Goal: Transaction & Acquisition: Register for event/course

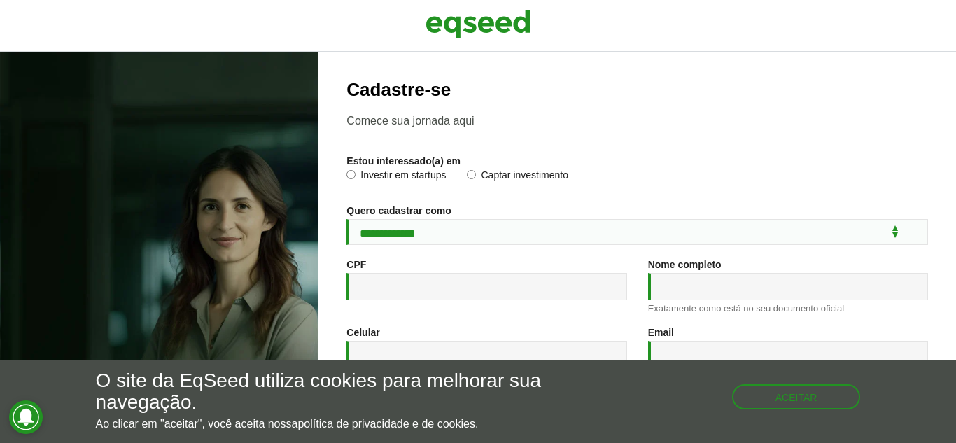
click at [409, 182] on label "Investir em startups" at bounding box center [396, 177] width 99 height 14
click at [430, 225] on select "**********" at bounding box center [638, 232] width 582 height 26
select select "***"
click at [347, 219] on select "**********" at bounding box center [638, 232] width 582 height 26
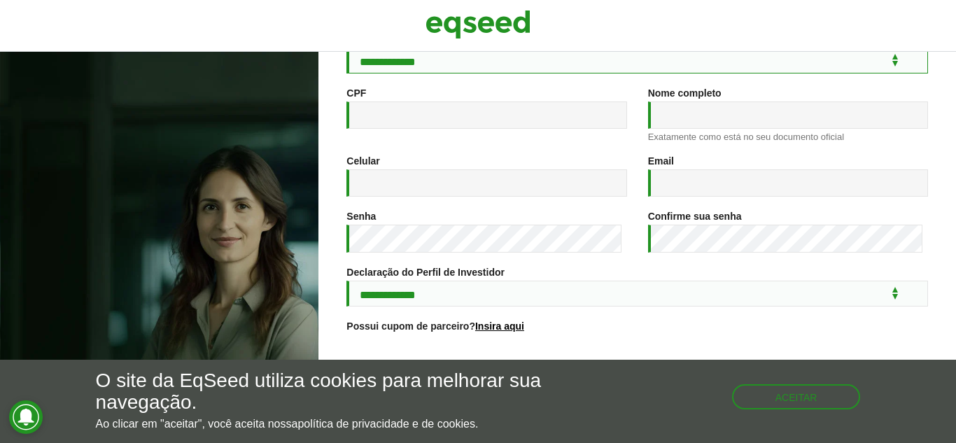
scroll to position [269, 0]
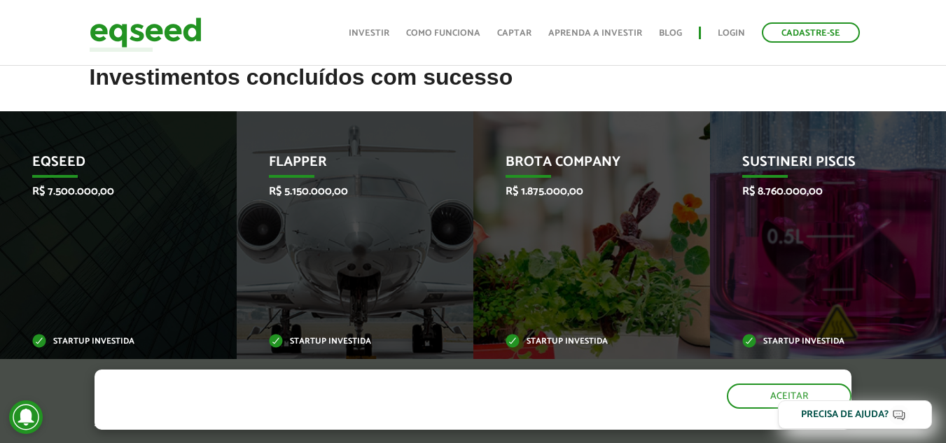
scroll to position [548, 0]
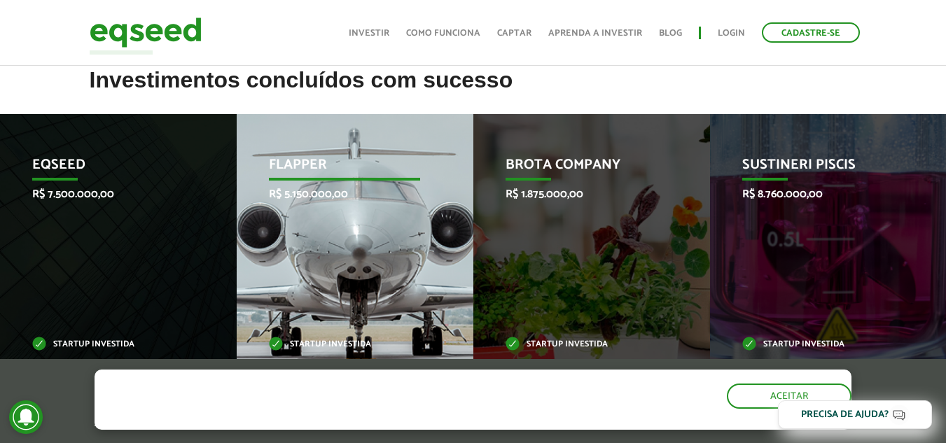
click at [288, 165] on p "Flapper" at bounding box center [344, 169] width 151 height 24
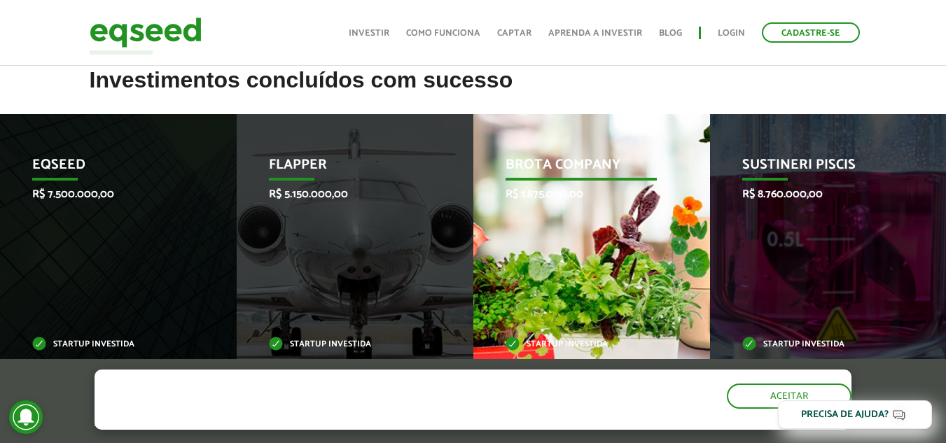
click at [642, 181] on p "Brota Company" at bounding box center [580, 169] width 151 height 24
click at [597, 167] on p "Brota Company" at bounding box center [580, 169] width 151 height 24
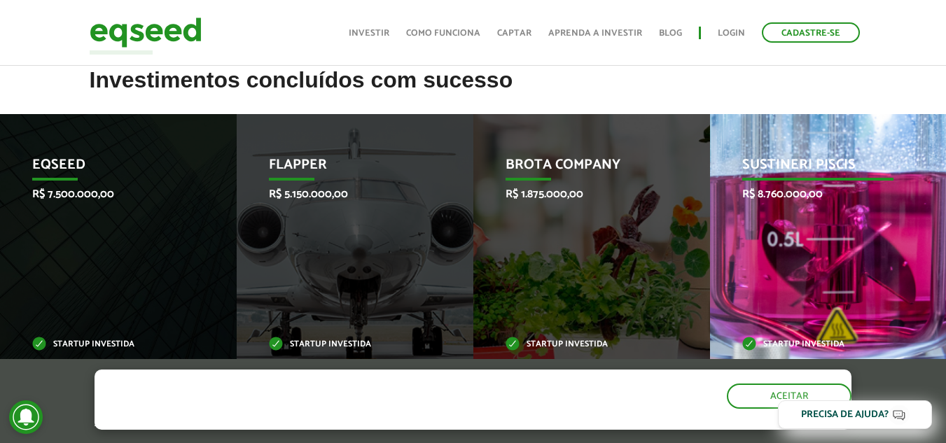
click at [785, 173] on p "Sustineri Piscis" at bounding box center [817, 169] width 151 height 24
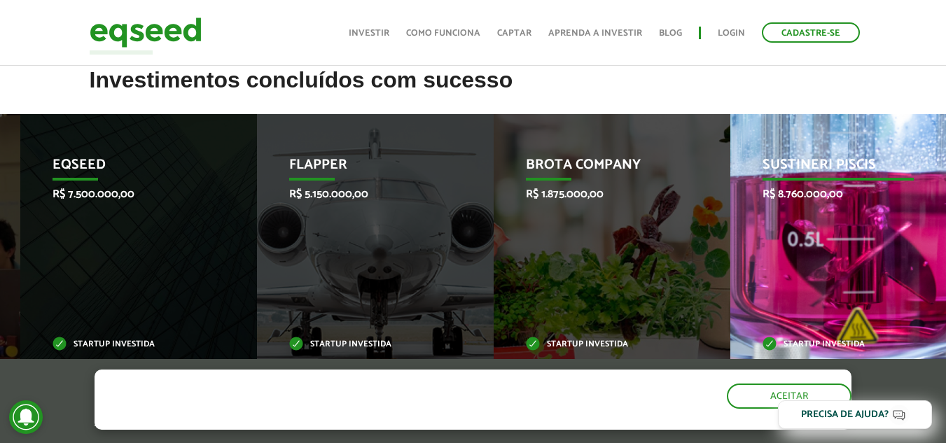
drag, startPoint x: 795, startPoint y: 169, endPoint x: 873, endPoint y: 167, distance: 78.4
click at [873, 167] on p "Sustineri Piscis" at bounding box center [837, 169] width 151 height 24
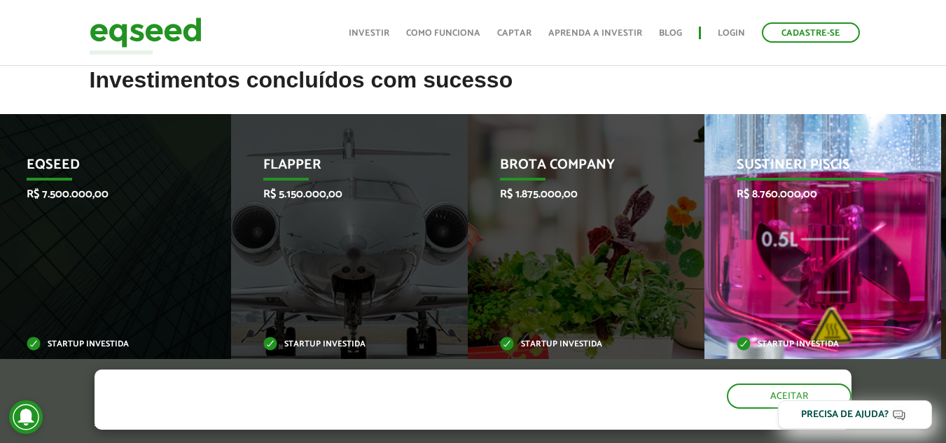
drag, startPoint x: 870, startPoint y: 169, endPoint x: 624, endPoint y: 200, distance: 247.8
click at [704, 200] on div "Sustineri Piscis R$ 8.760.000,00 Startup investida" at bounding box center [812, 253] width 216 height 278
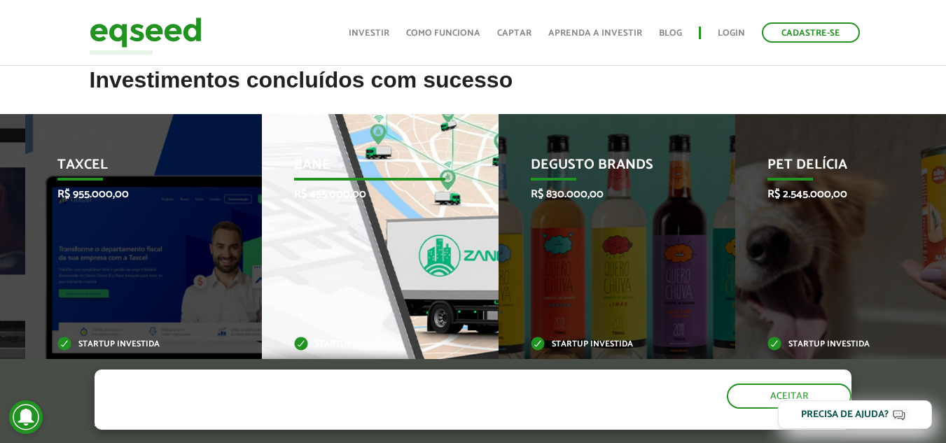
drag, startPoint x: 834, startPoint y: 238, endPoint x: 156, endPoint y: 212, distance: 678.2
click at [262, 212] on div "Zane R$ 455.000,00 Startup investida" at bounding box center [370, 253] width 216 height 278
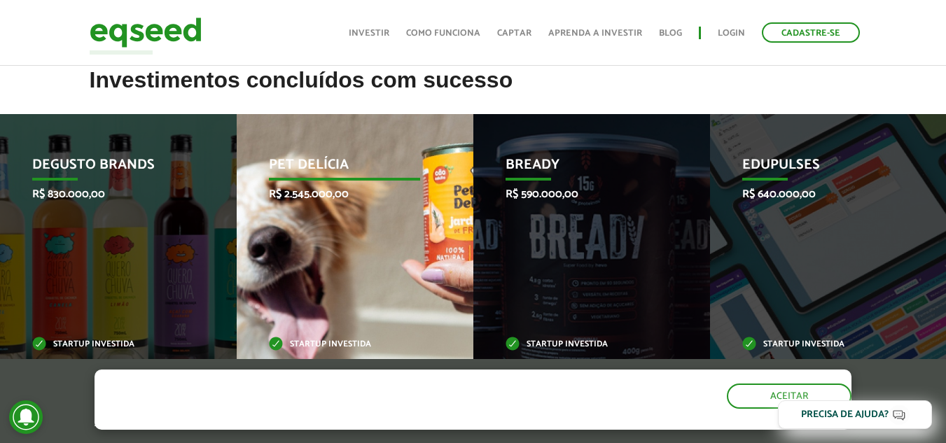
click at [326, 193] on p "R$ 2.545.000,00" at bounding box center [344, 194] width 151 height 13
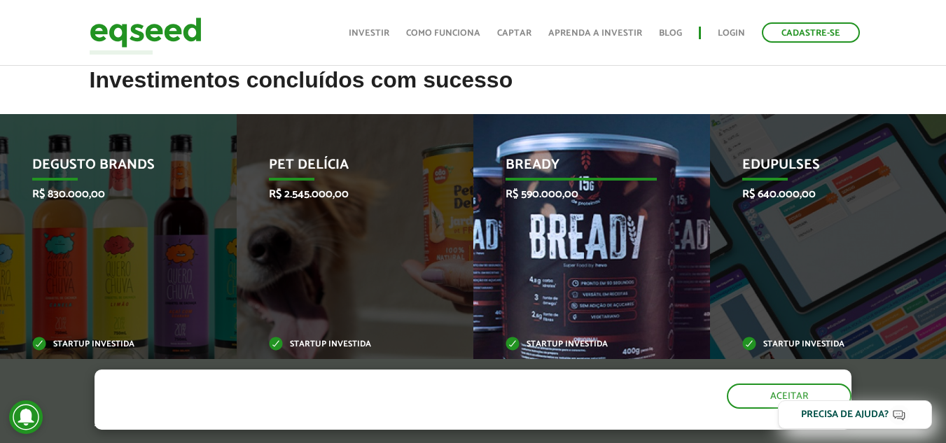
click at [635, 181] on div "Bready R$ 590.000,00 Startup investida" at bounding box center [581, 253] width 216 height 278
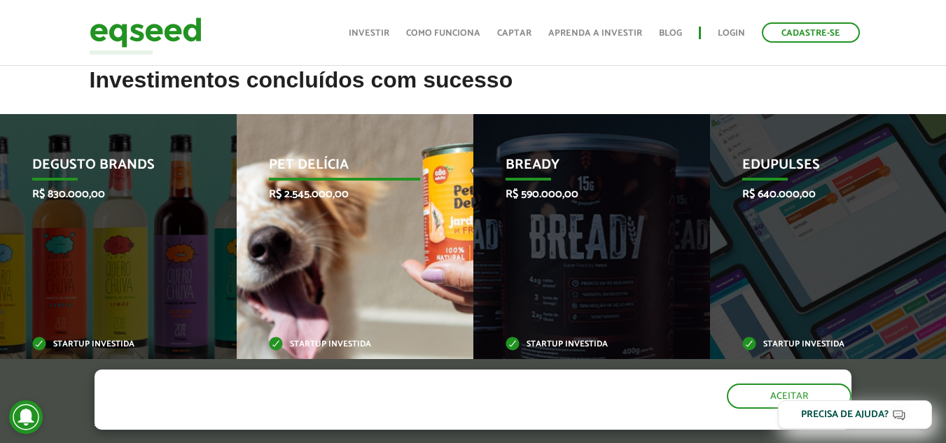
click at [428, 181] on div "Pet Delícia R$ 2.545.000,00 Startup investida" at bounding box center [345, 253] width 216 height 278
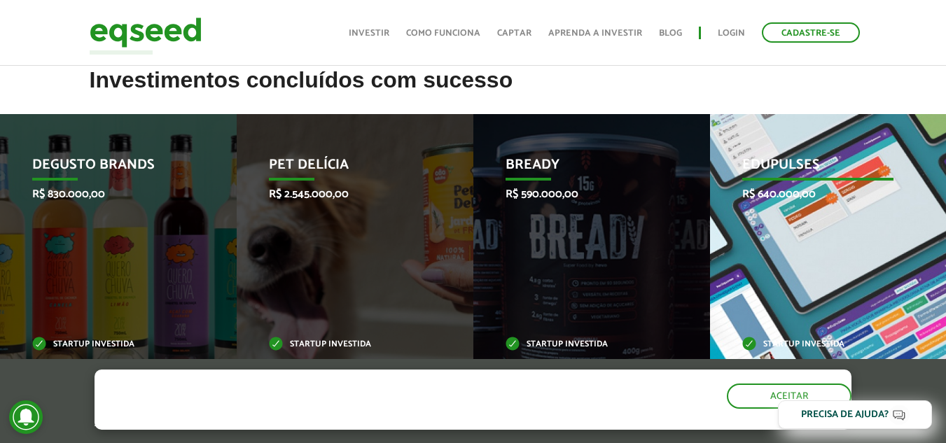
click at [844, 219] on div "Edupulses R$ 640.000,00 Startup investida" at bounding box center [818, 253] width 216 height 278
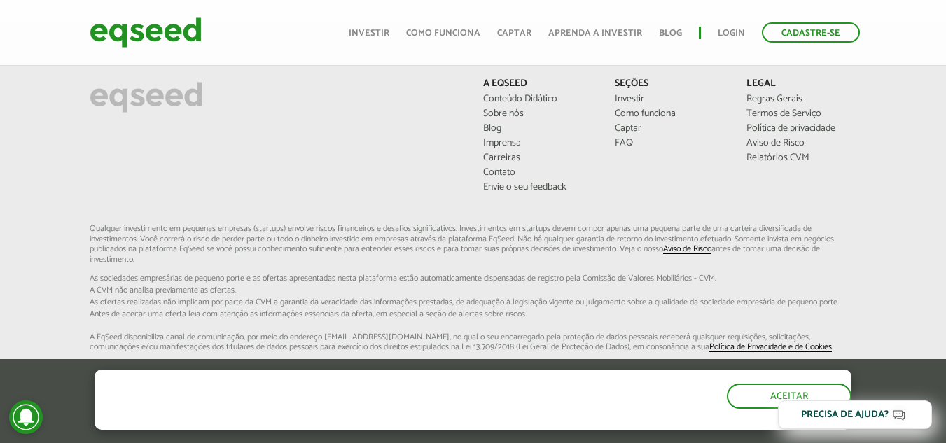
scroll to position [940, 0]
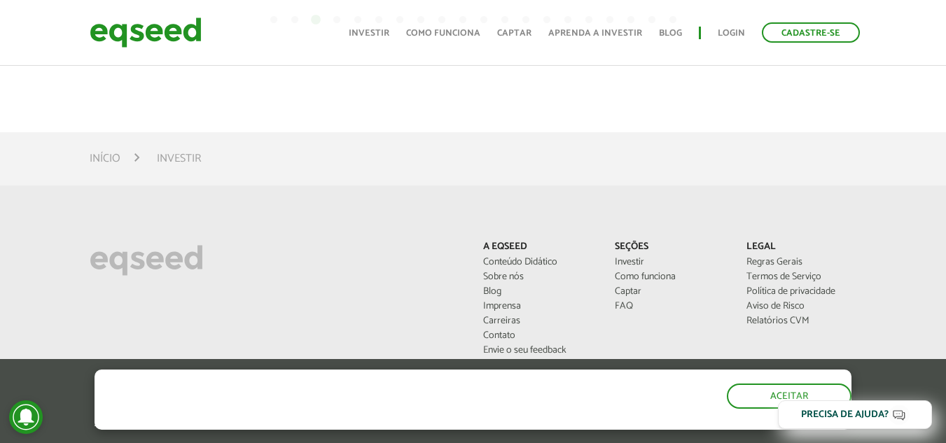
click at [180, 162] on li "Investir" at bounding box center [179, 158] width 44 height 19
click at [462, 30] on link "Como funciona" at bounding box center [443, 33] width 74 height 9
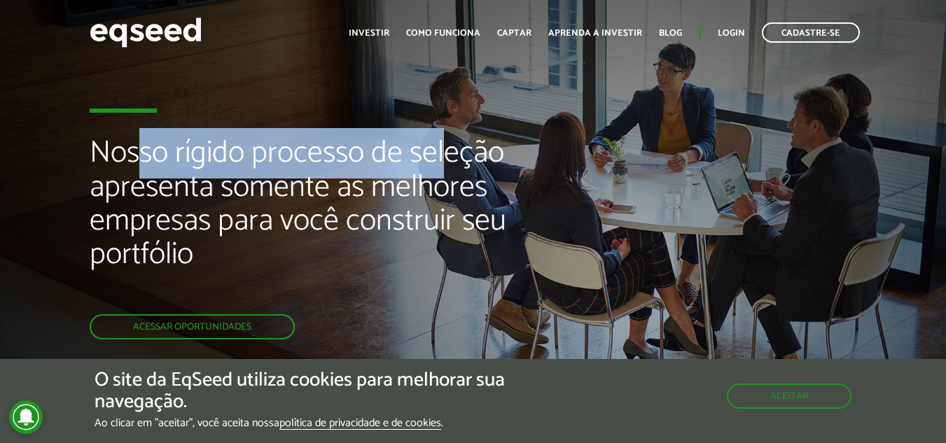
drag, startPoint x: 192, startPoint y: 155, endPoint x: 452, endPoint y: 170, distance: 260.2
click at [452, 170] on h2 "Nosso rígido processo de seleção apresenta somente as melhores empresas para vo…" at bounding box center [316, 226] width 452 height 178
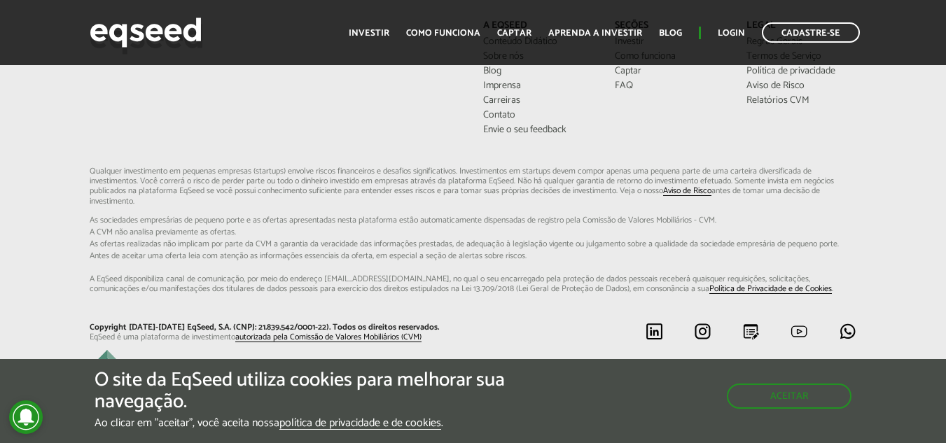
scroll to position [3724, 0]
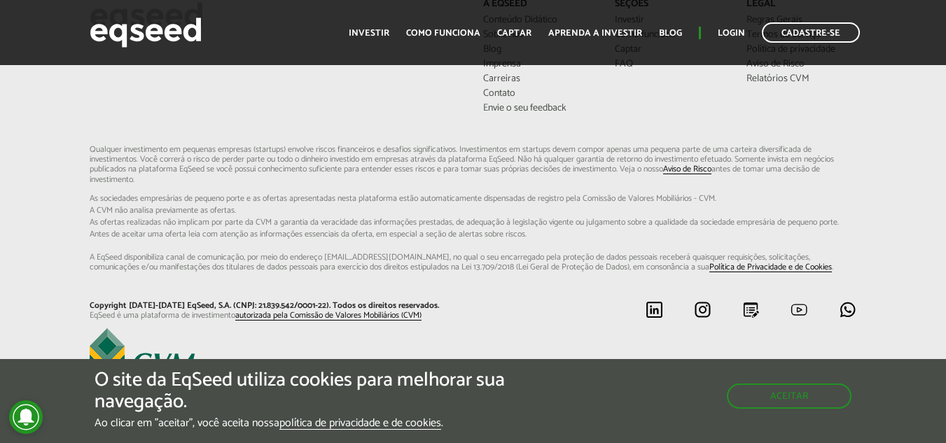
drag, startPoint x: 956, startPoint y: 189, endPoint x: 956, endPoint y: 428, distance: 239.4
click at [781, 393] on button "Aceitar" at bounding box center [791, 395] width 122 height 22
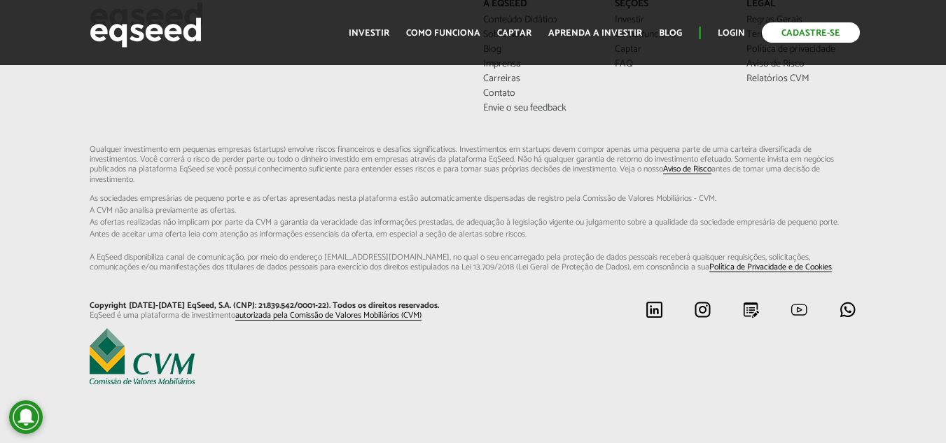
click at [811, 28] on link "Cadastre-se" at bounding box center [811, 32] width 98 height 20
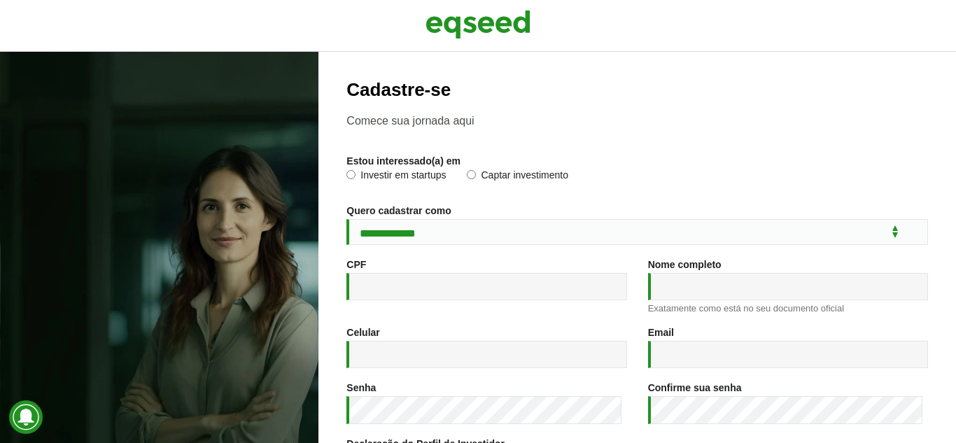
click at [414, 172] on label "Investir em startups" at bounding box center [396, 177] width 99 height 14
click at [426, 224] on select "**********" at bounding box center [638, 232] width 582 height 26
select select "***"
click at [347, 219] on select "**********" at bounding box center [638, 232] width 582 height 26
click at [403, 273] on div "CPF *" at bounding box center [487, 279] width 280 height 41
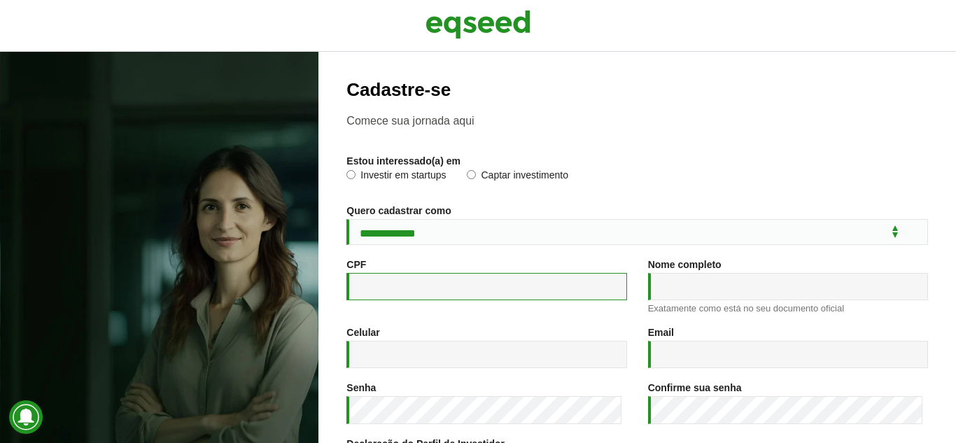
click at [412, 300] on input "CPF *" at bounding box center [487, 286] width 280 height 27
type input "**********"
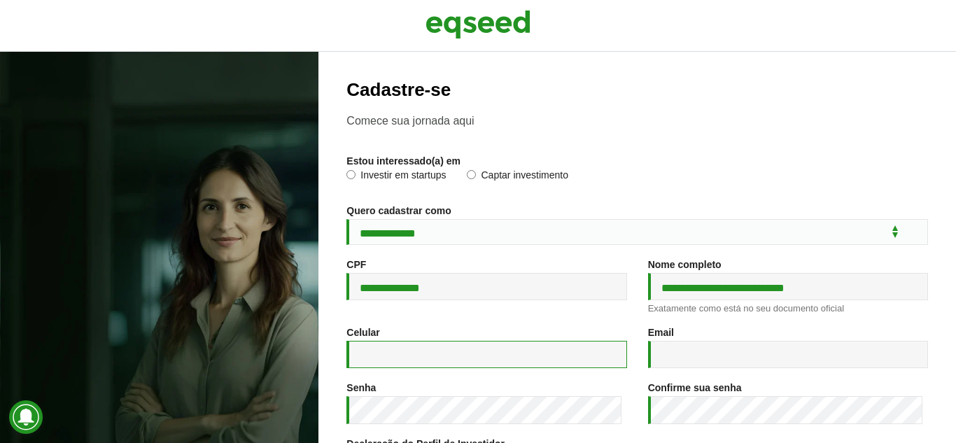
click at [497, 361] on input "Celular *" at bounding box center [487, 354] width 280 height 27
type input "**********"
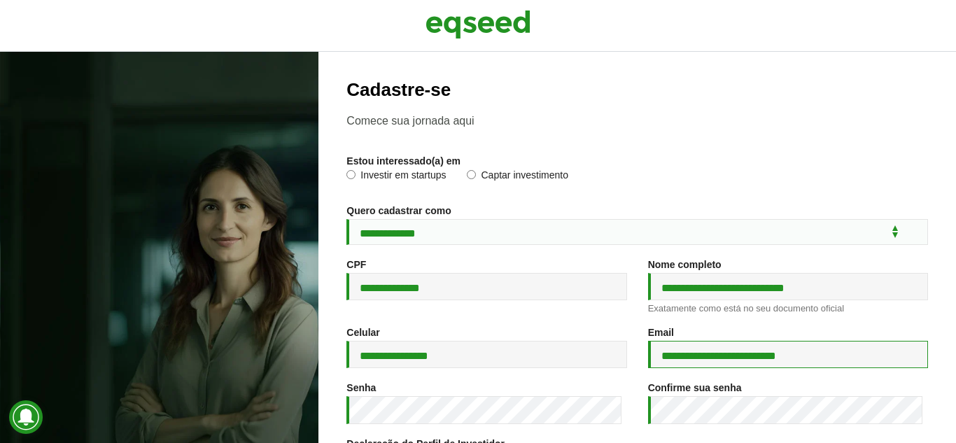
type input "**********"
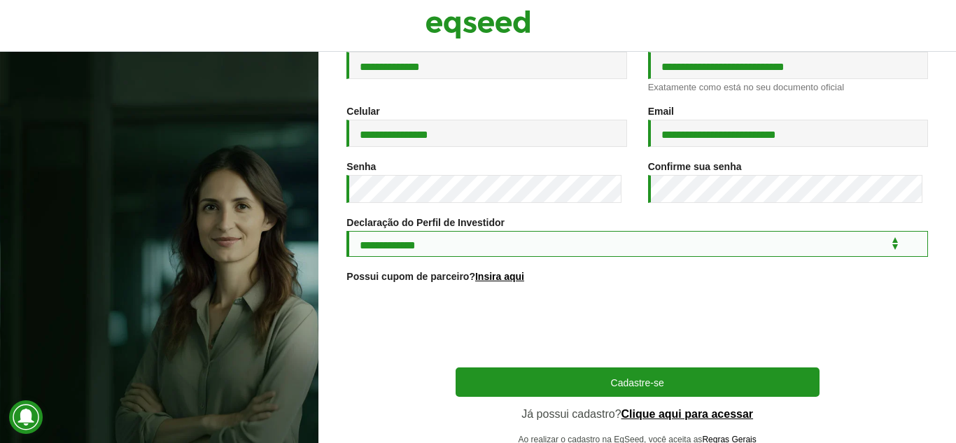
click at [472, 240] on select "**********" at bounding box center [638, 244] width 582 height 26
select select "***"
click at [347, 233] on select "**********" at bounding box center [638, 244] width 582 height 26
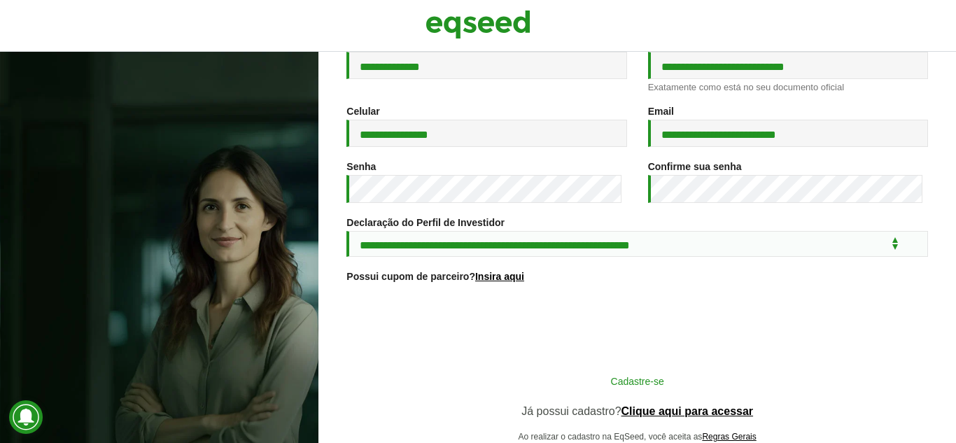
click at [697, 379] on button "Cadastre-se" at bounding box center [638, 381] width 364 height 27
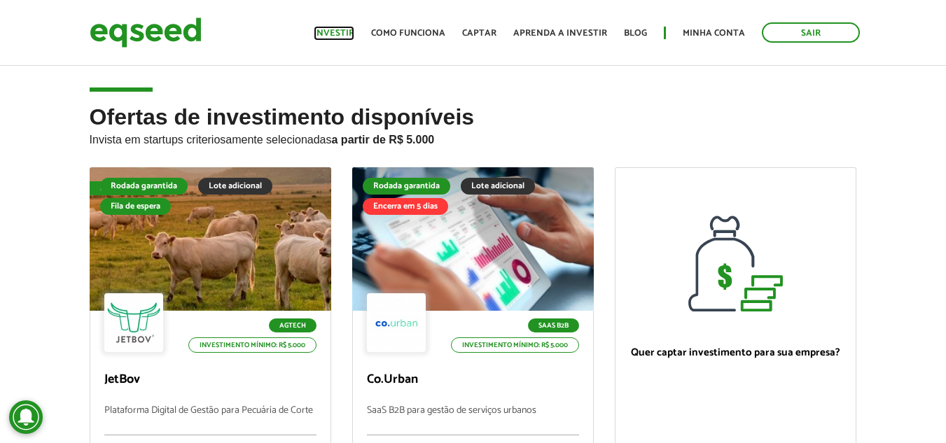
click at [334, 31] on link "Investir" at bounding box center [334, 33] width 41 height 9
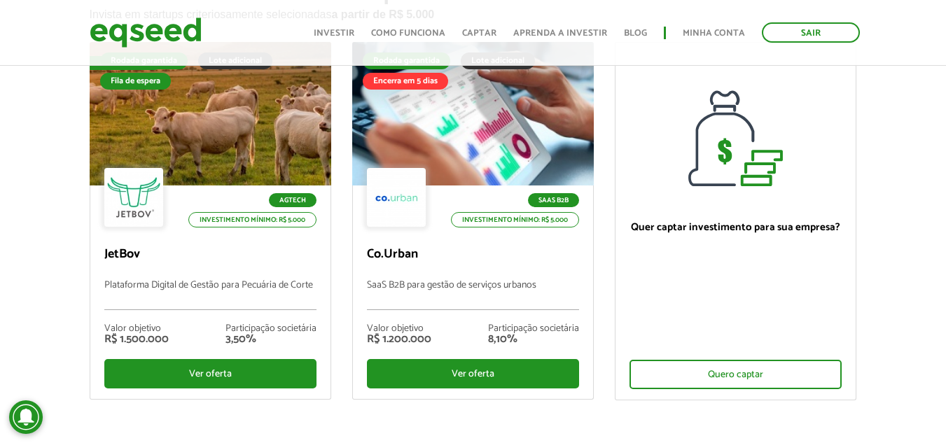
scroll to position [153, 0]
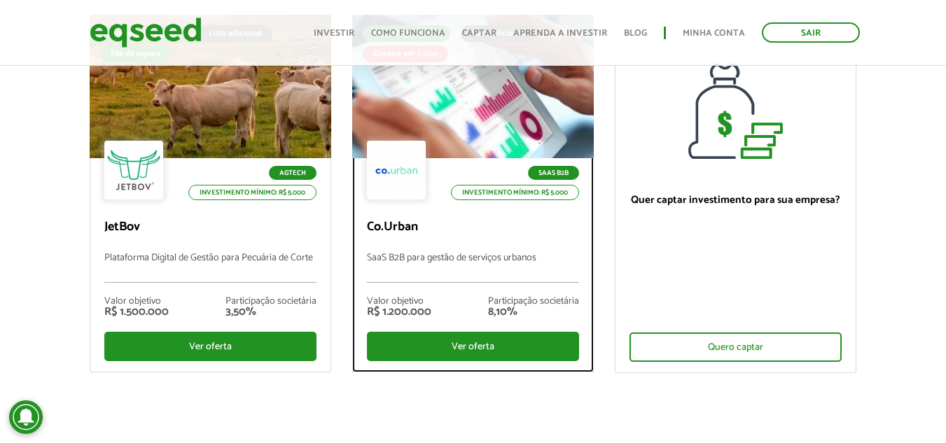
click at [520, 272] on p "SaaS B2B para gestão de serviços urbanos" at bounding box center [473, 268] width 212 height 30
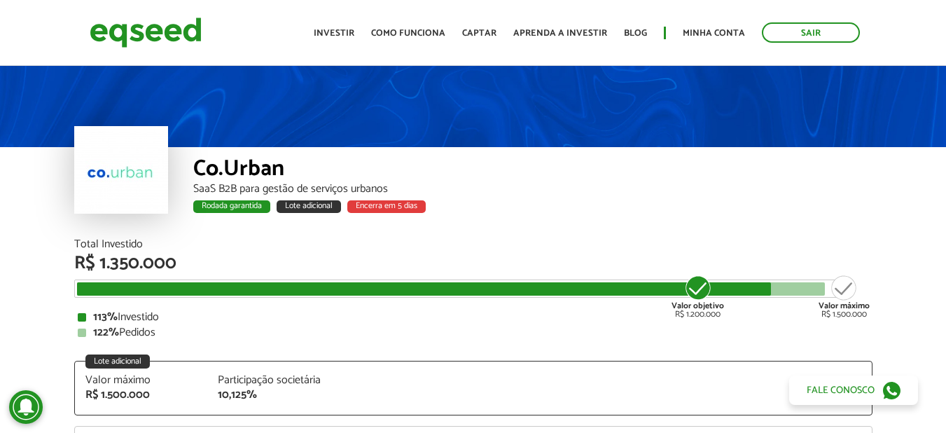
drag, startPoint x: 119, startPoint y: 327, endPoint x: 200, endPoint y: 323, distance: 81.3
click at [200, 323] on div "113% Investido 122% Pedidos" at bounding box center [473, 325] width 791 height 27
drag, startPoint x: 242, startPoint y: 380, endPoint x: 354, endPoint y: 380, distance: 112.0
click at [354, 380] on div "Valor máximo R$ 1.500.000 Participação societária 10,125%" at bounding box center [473, 395] width 797 height 40
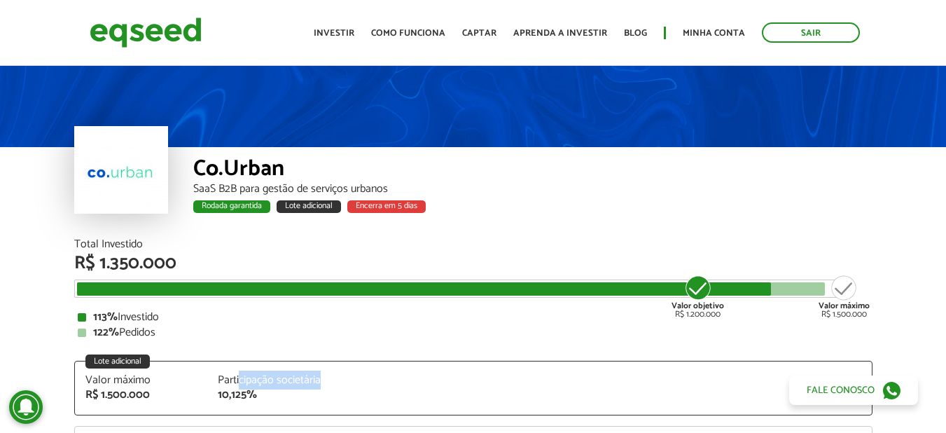
click at [354, 380] on div "Valor máximo R$ 1.500.000 Participação societária 10,125%" at bounding box center [473, 395] width 797 height 40
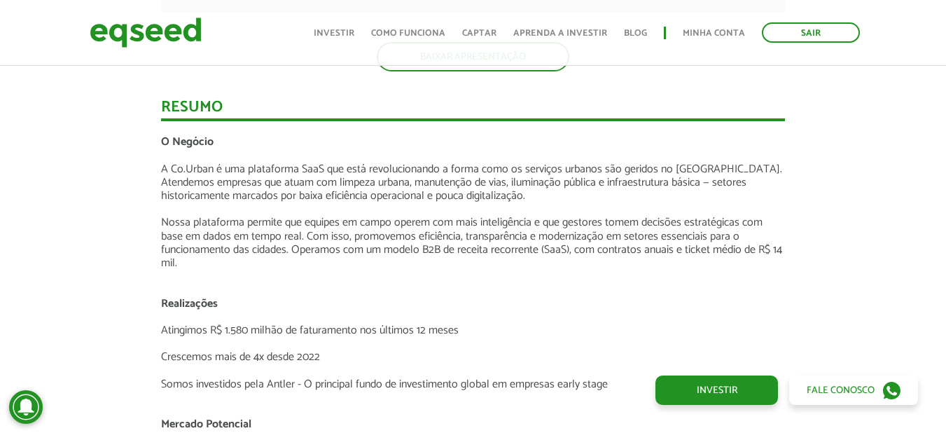
scroll to position [1922, 0]
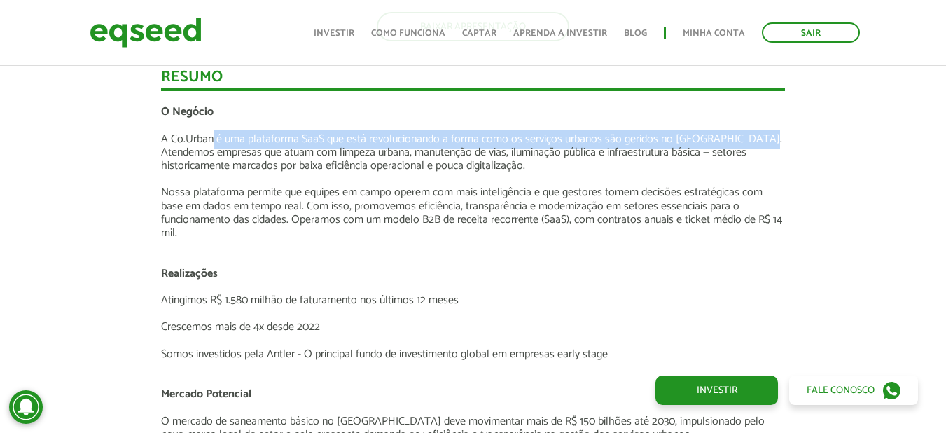
drag, startPoint x: 211, startPoint y: 142, endPoint x: 786, endPoint y: 133, distance: 574.2
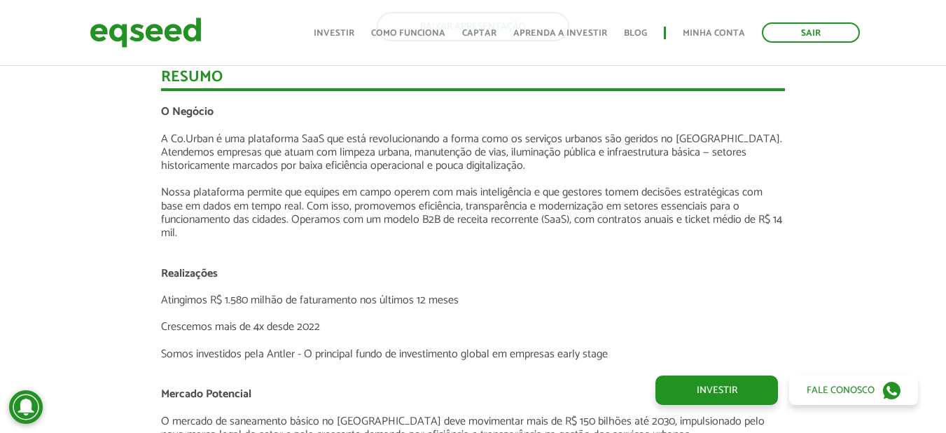
click at [169, 153] on p "A Co.Urban é uma plataforma SaaS que está revolucionando a forma como os serviç…" at bounding box center [473, 152] width 624 height 41
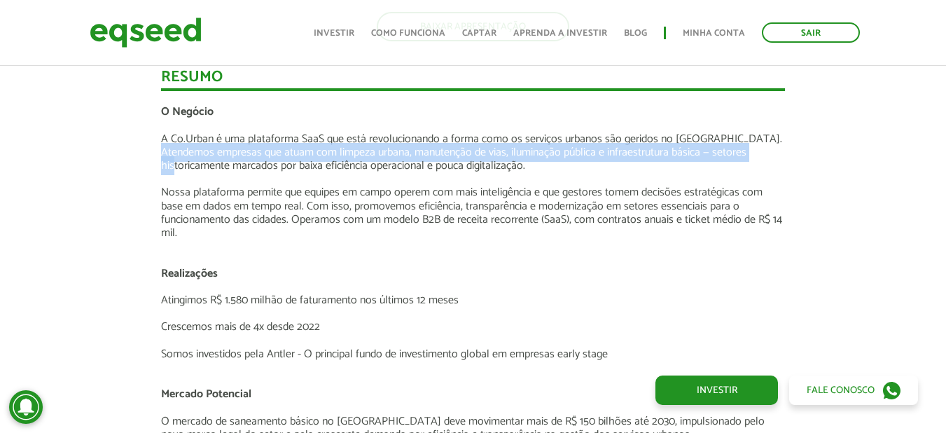
drag, startPoint x: 169, startPoint y: 153, endPoint x: 755, endPoint y: 153, distance: 586.0
click at [755, 153] on p "A Co.Urban é uma plataforma SaaS que está revolucionando a forma como os serviç…" at bounding box center [473, 152] width 624 height 41
click at [556, 151] on p "A Co.Urban é uma plataforma SaaS que está revolucionando a forma como os serviç…" at bounding box center [473, 152] width 624 height 41
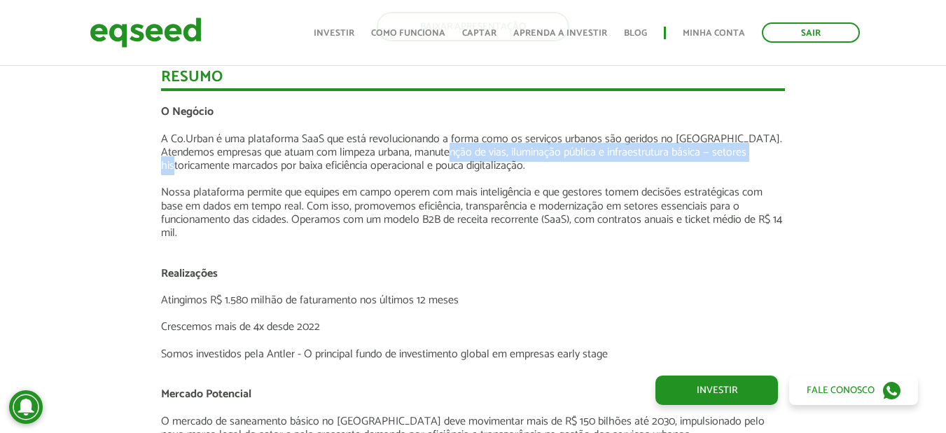
drag, startPoint x: 447, startPoint y: 156, endPoint x: 790, endPoint y: 152, distance: 343.1
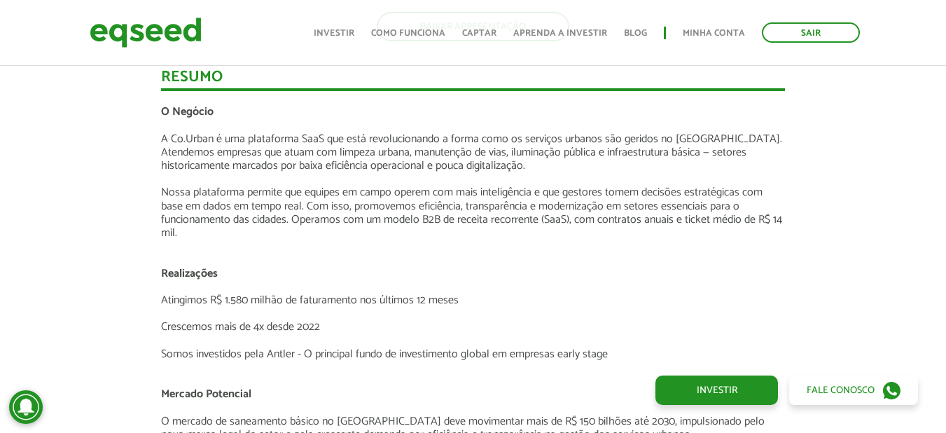
click at [566, 167] on p "A Co.Urban é uma plataforma SaaS que está revolucionando a forma como os serviç…" at bounding box center [473, 152] width 624 height 41
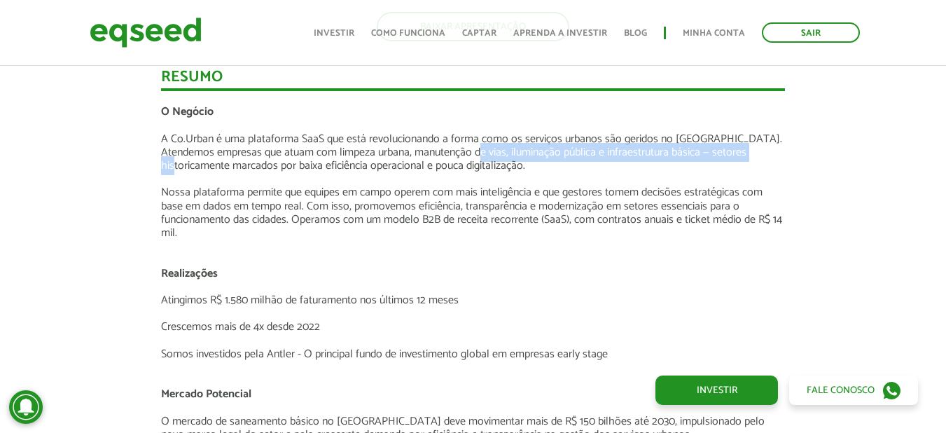
drag, startPoint x: 613, startPoint y: 145, endPoint x: 773, endPoint y: 148, distance: 160.4
click at [773, 148] on p "A Co.Urban é uma plataforma SaaS que está revolucionando a forma como os serviç…" at bounding box center [473, 152] width 624 height 41
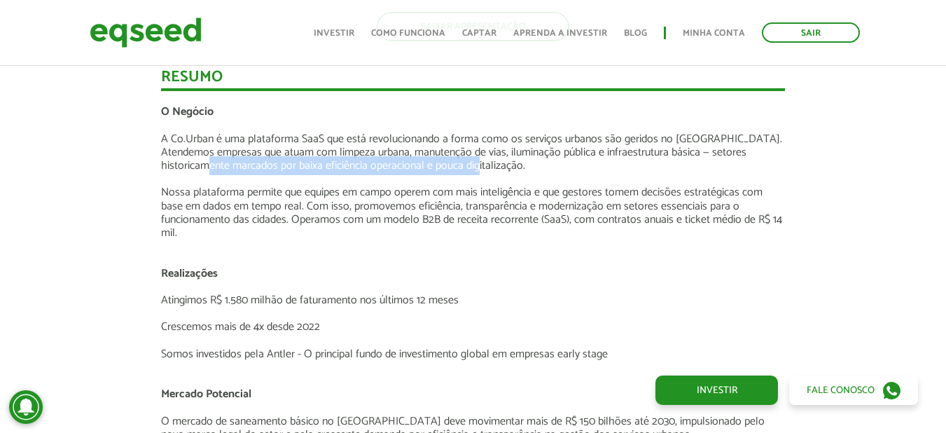
drag, startPoint x: 193, startPoint y: 166, endPoint x: 494, endPoint y: 165, distance: 301.1
click at [494, 165] on p "A Co.Urban é uma plataforma SaaS que está revolucionando a forma como os serviç…" at bounding box center [473, 152] width 624 height 41
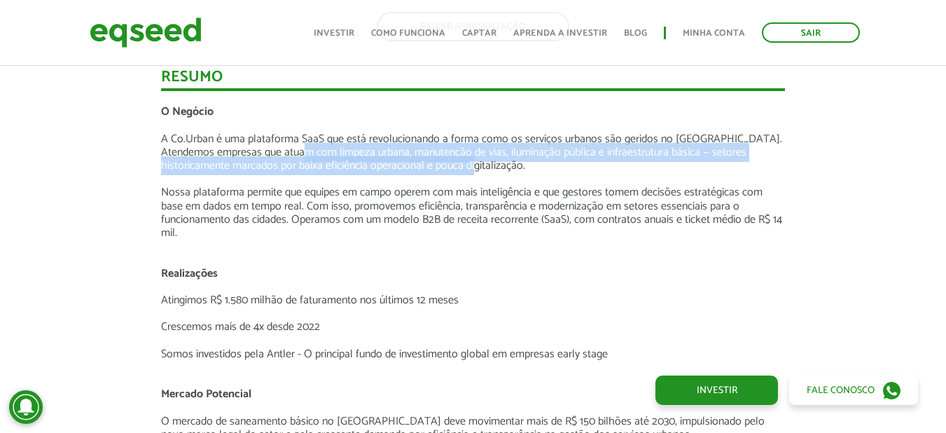
drag, startPoint x: 309, startPoint y: 160, endPoint x: 459, endPoint y: 166, distance: 149.9
click at [459, 166] on p "A Co.Urban é uma plataforma SaaS que está revolucionando a forma como os serviç…" at bounding box center [473, 152] width 624 height 41
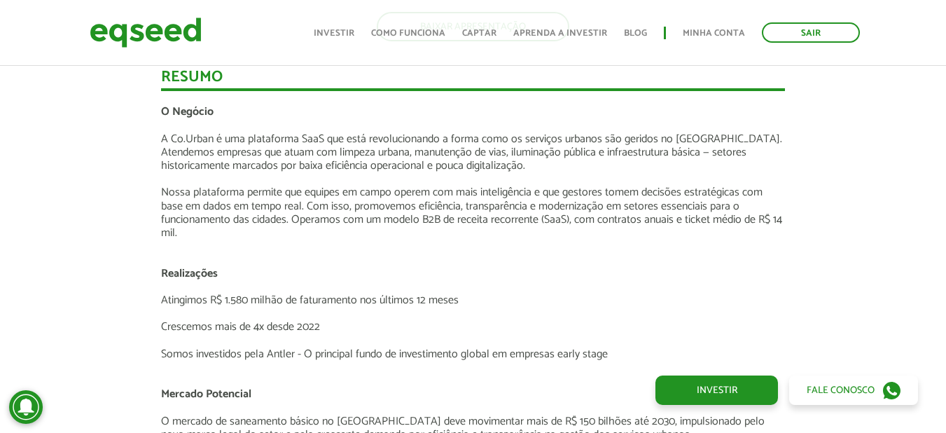
drag, startPoint x: 242, startPoint y: 179, endPoint x: 787, endPoint y: 183, distance: 544.7
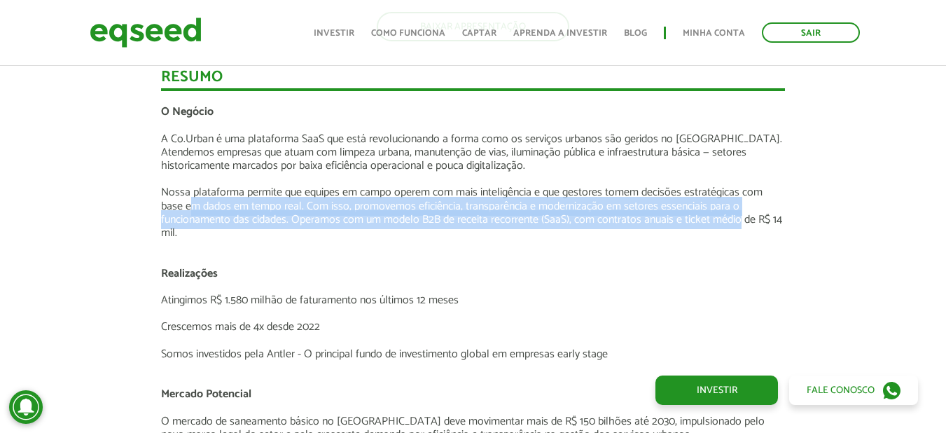
drag, startPoint x: 190, startPoint y: 208, endPoint x: 760, endPoint y: 208, distance: 569.2
click at [760, 208] on p "Nossa plataforma permite que equipes em campo operem com mais inteligência e qu…" at bounding box center [473, 213] width 624 height 54
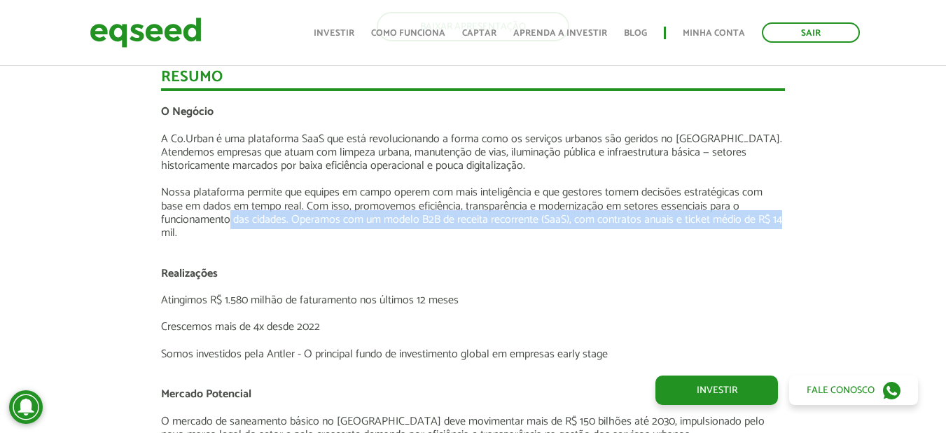
drag, startPoint x: 230, startPoint y: 221, endPoint x: 824, endPoint y: 219, distance: 594.4
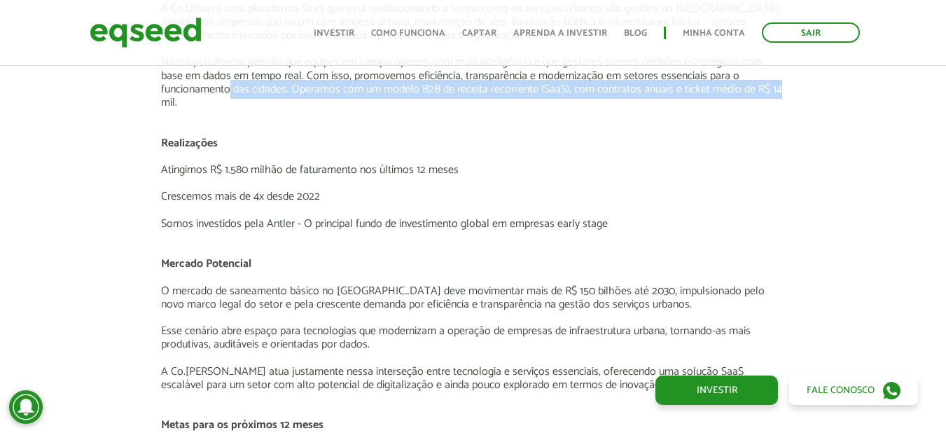
scroll to position [2074, 0]
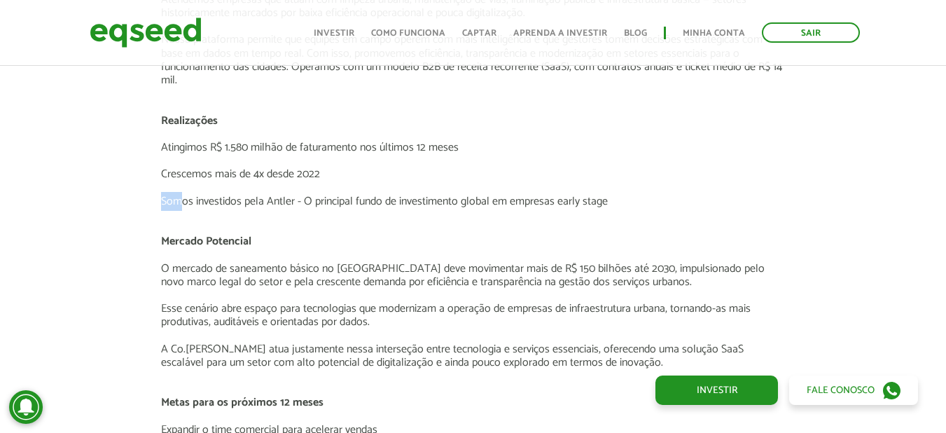
drag, startPoint x: 184, startPoint y: 202, endPoint x: 623, endPoint y: 193, distance: 439.1
click at [623, 193] on div "O Negócio A Co.Urban é uma plataforma SaaS que está revolucionando a forma como…" at bounding box center [473, 375] width 624 height 846
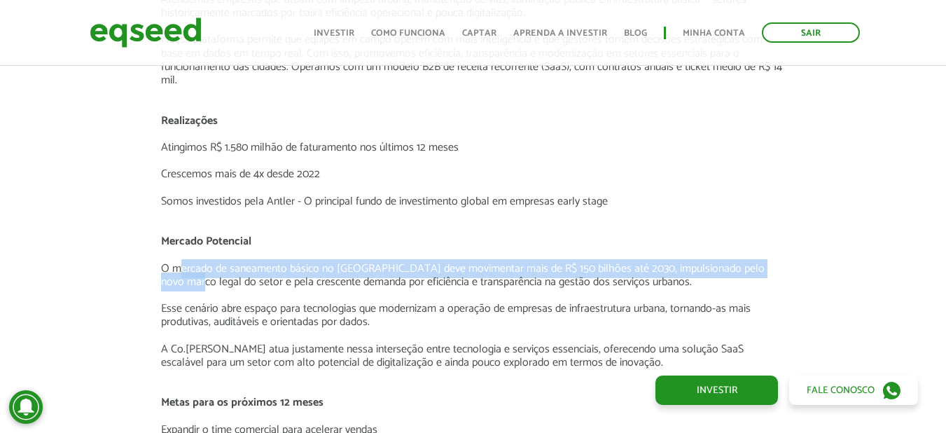
drag, startPoint x: 178, startPoint y: 270, endPoint x: 783, endPoint y: 265, distance: 605.6
click at [783, 265] on p "O mercado de saneamento básico no Brasil deve movimentar mais de R$ 150 bilhões…" at bounding box center [473, 275] width 624 height 27
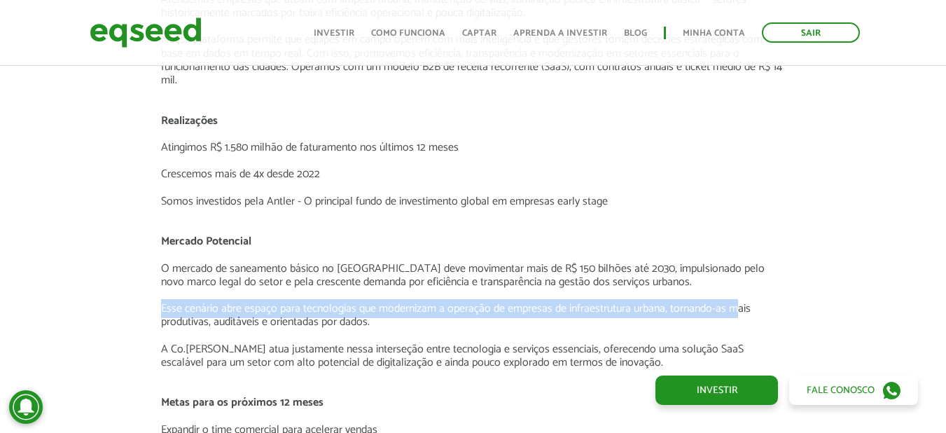
drag, startPoint x: 157, startPoint y: 304, endPoint x: 740, endPoint y: 303, distance: 583.2
click at [740, 303] on div "Novidades Análise da oferta Bate-papo sobre a oferta Depoimento Antler | Invest…" at bounding box center [473, 360] width 645 height 2699
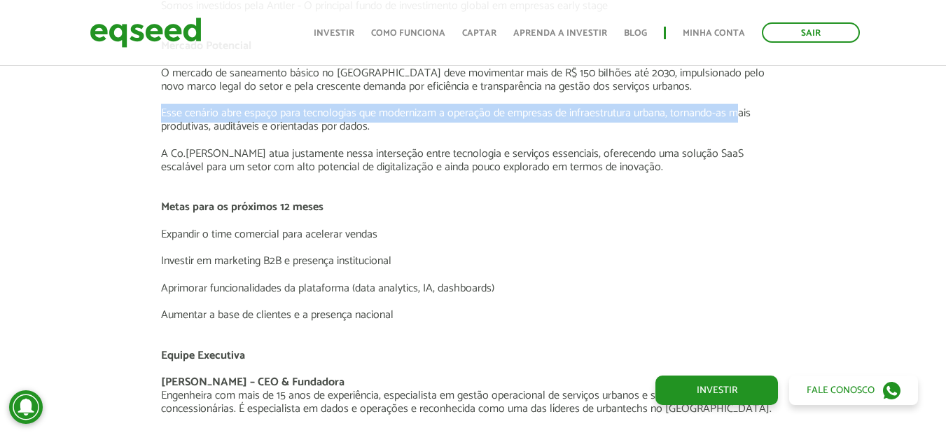
scroll to position [2315, 0]
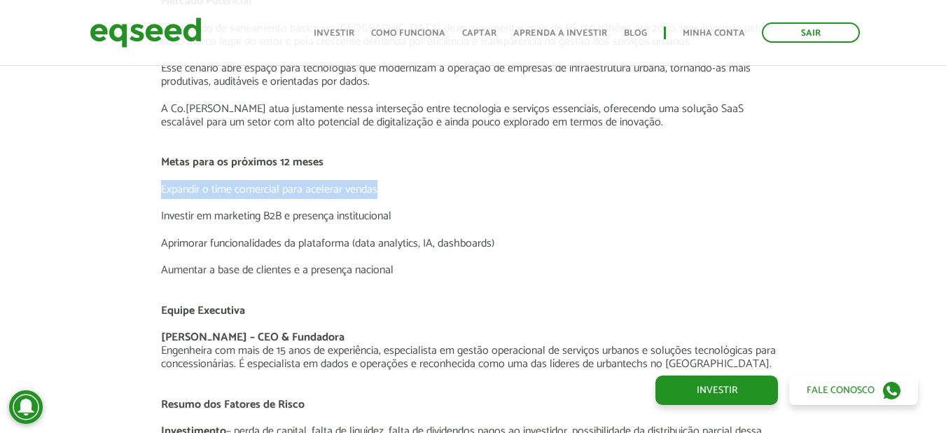
drag, startPoint x: 188, startPoint y: 179, endPoint x: 410, endPoint y: 185, distance: 222.7
click at [410, 185] on div "O Negócio A Co.Urban é uma plataforma SaaS que está revolucionando a forma como…" at bounding box center [473, 135] width 624 height 846
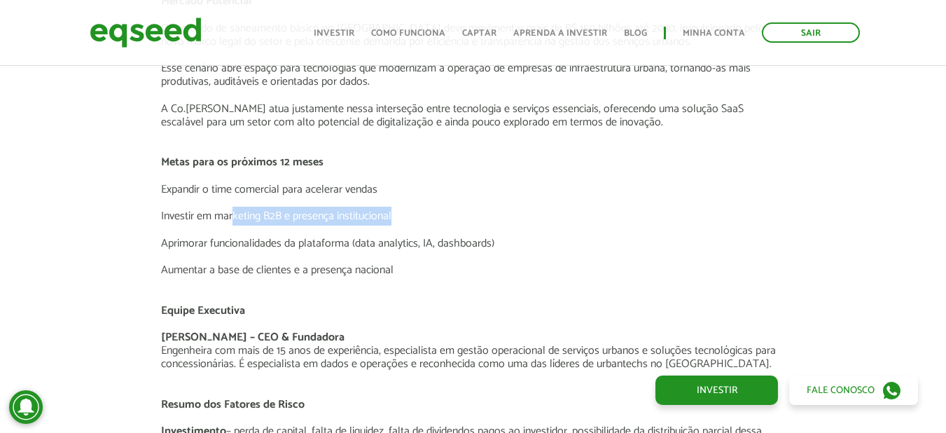
drag, startPoint x: 235, startPoint y: 210, endPoint x: 418, endPoint y: 210, distance: 182.7
click at [418, 210] on p "Investir em marketing B2B e presença institucional" at bounding box center [473, 215] width 624 height 13
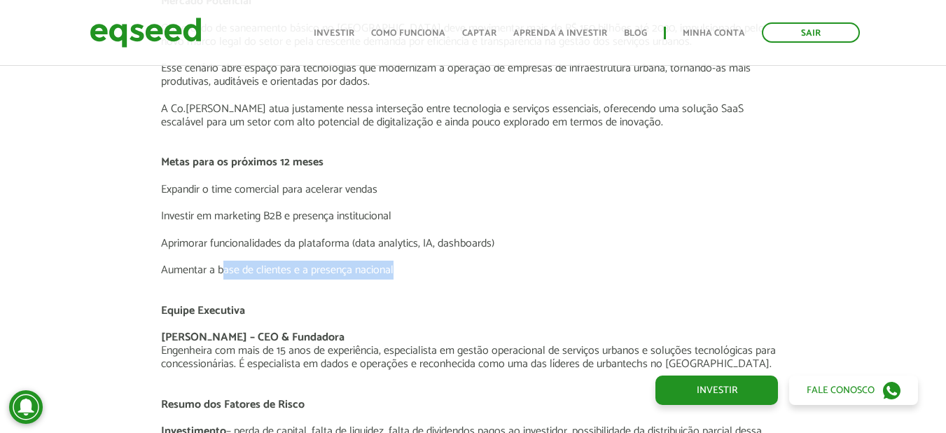
drag, startPoint x: 223, startPoint y: 263, endPoint x: 413, endPoint y: 267, distance: 190.5
click at [413, 267] on p "Aumentar a base de clientes e a presença nacional" at bounding box center [473, 269] width 624 height 13
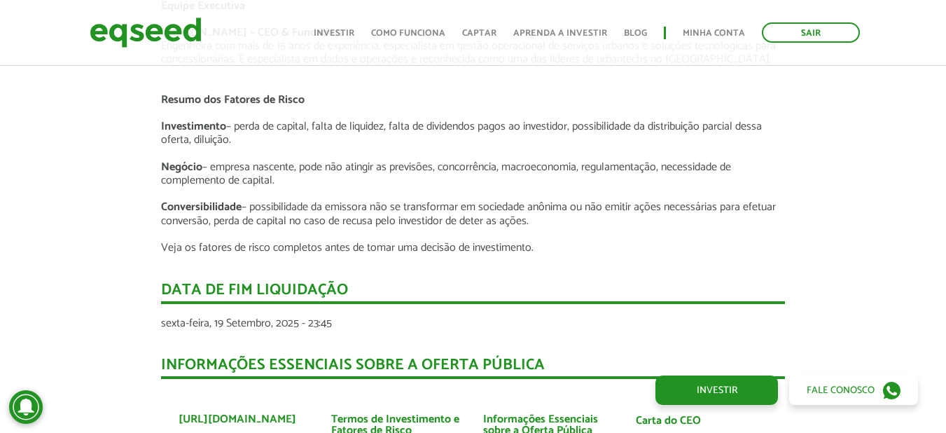
scroll to position [2623, 0]
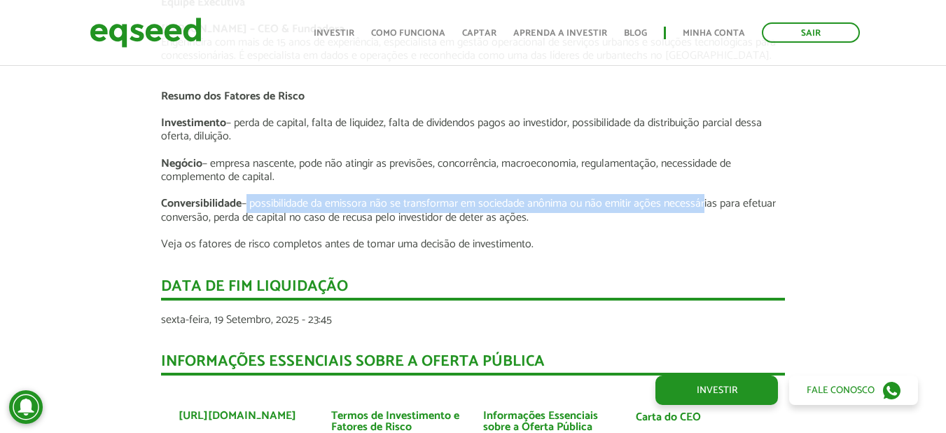
drag, startPoint x: 244, startPoint y: 195, endPoint x: 704, endPoint y: 200, distance: 460.0
click at [704, 200] on p "Conversibilidade – possibilidade da emissora não se transformar em sociedade an…" at bounding box center [473, 210] width 624 height 27
click at [514, 202] on p "Conversibilidade – possibilidade da emissora não se transformar em sociedade an…" at bounding box center [473, 210] width 624 height 27
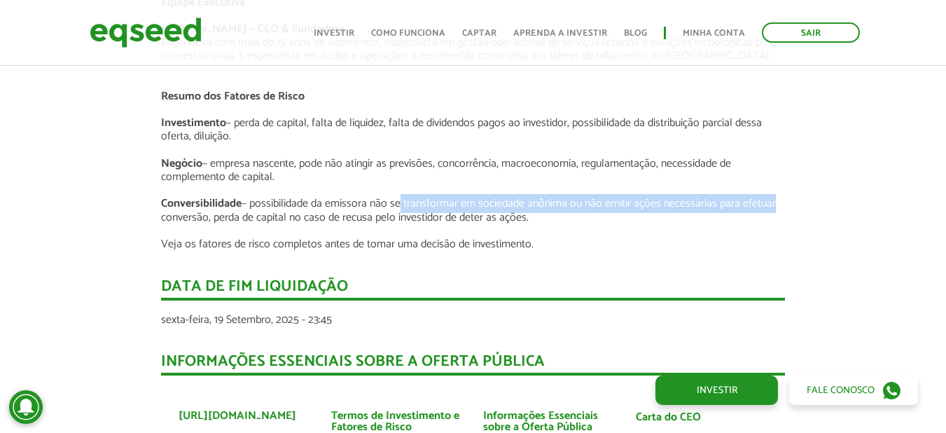
drag, startPoint x: 396, startPoint y: 196, endPoint x: 791, endPoint y: 197, distance: 394.9
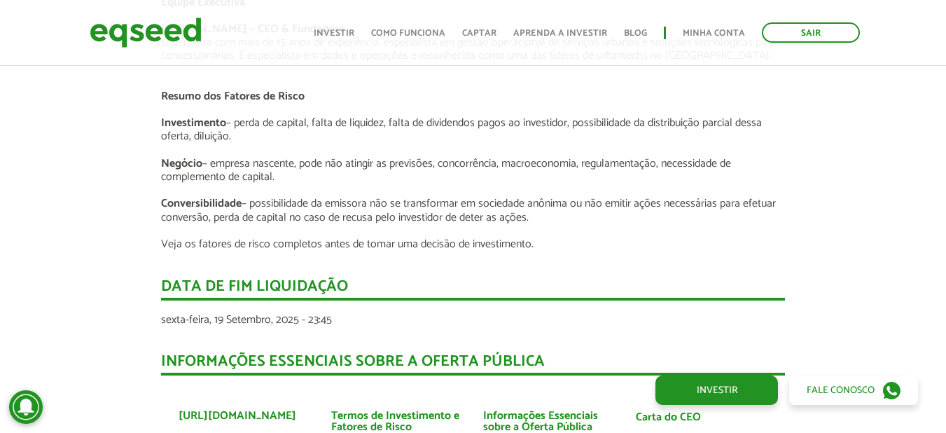
click at [658, 202] on p "Conversibilidade – possibilidade da emissora não se transformar em sociedade an…" at bounding box center [473, 210] width 624 height 27
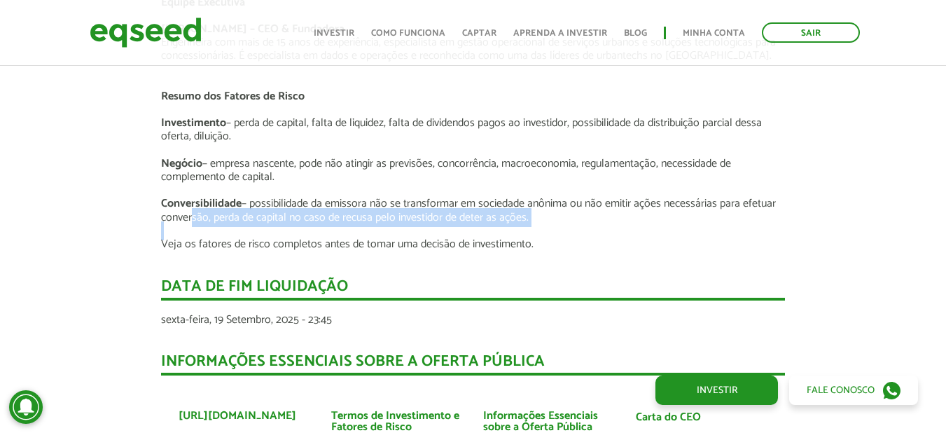
drag, startPoint x: 187, startPoint y: 221, endPoint x: 533, endPoint y: 224, distance: 345.9
click at [533, 224] on p at bounding box center [473, 230] width 624 height 13
drag, startPoint x: 247, startPoint y: 223, endPoint x: 538, endPoint y: 227, distance: 290.6
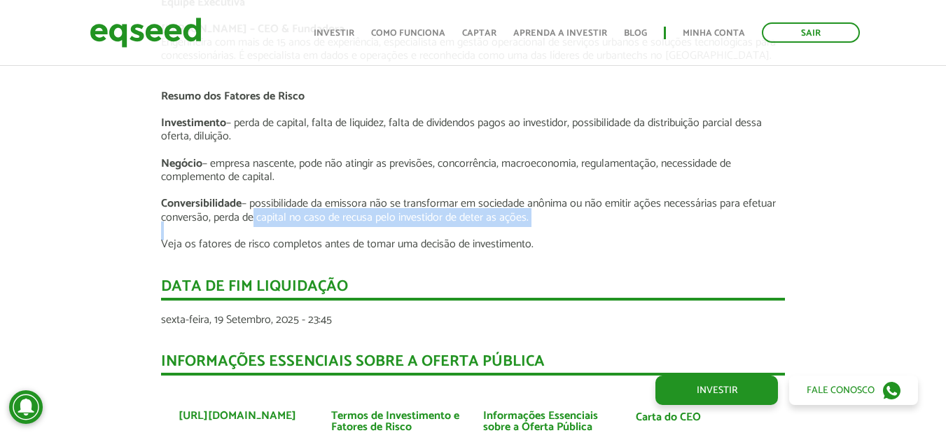
click at [538, 227] on p at bounding box center [473, 230] width 624 height 13
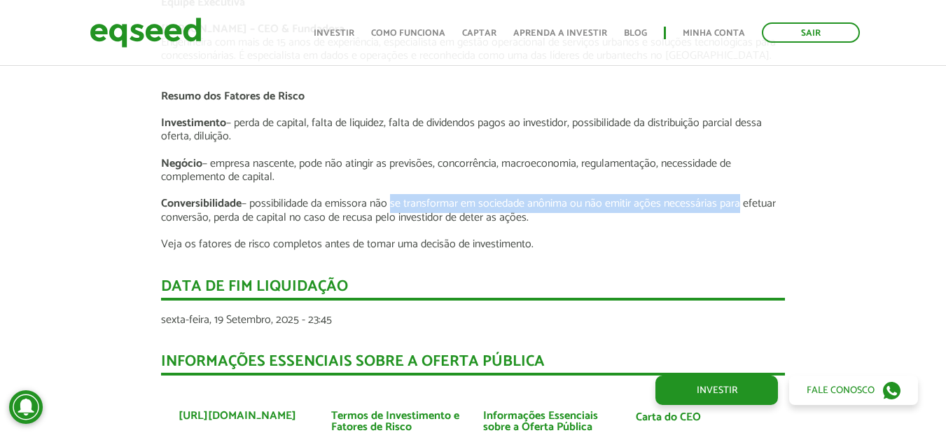
drag, startPoint x: 389, startPoint y: 209, endPoint x: 738, endPoint y: 200, distance: 348.8
click at [738, 200] on p "Conversibilidade – possibilidade da emissora não se transformar em sociedade an…" at bounding box center [473, 210] width 624 height 27
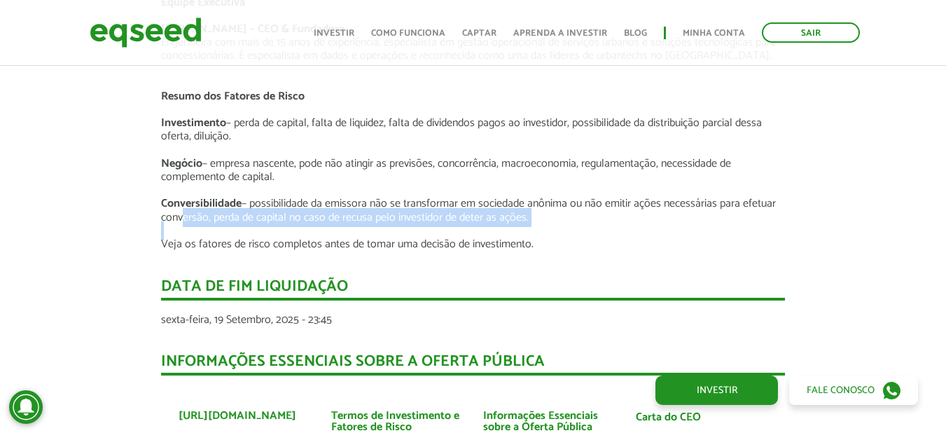
drag, startPoint x: 176, startPoint y: 225, endPoint x: 552, endPoint y: 225, distance: 375.3
click at [552, 225] on p at bounding box center [473, 230] width 624 height 13
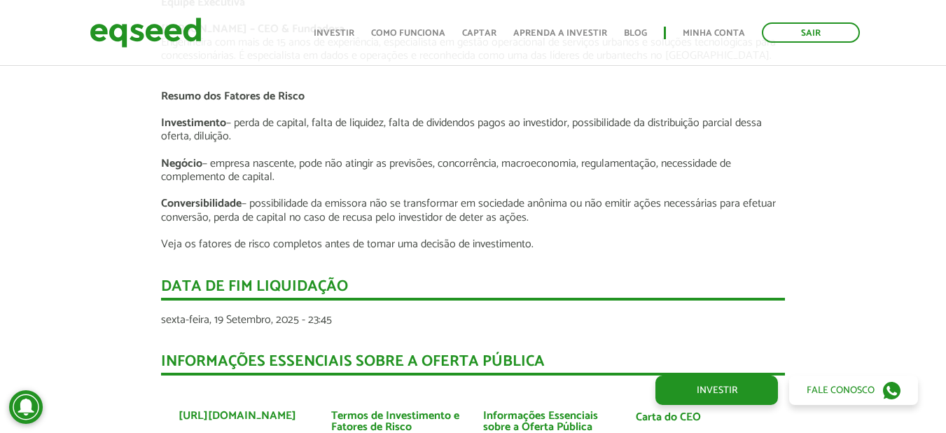
click at [274, 179] on p "Negócio – empresa nascente, pode não atingir as previsões, concorrência, macroe…" at bounding box center [473, 177] width 624 height 41
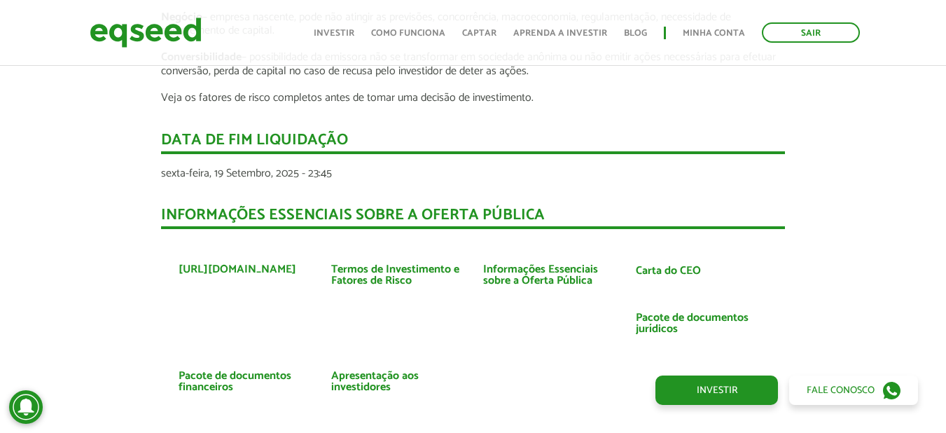
scroll to position [2791, 0]
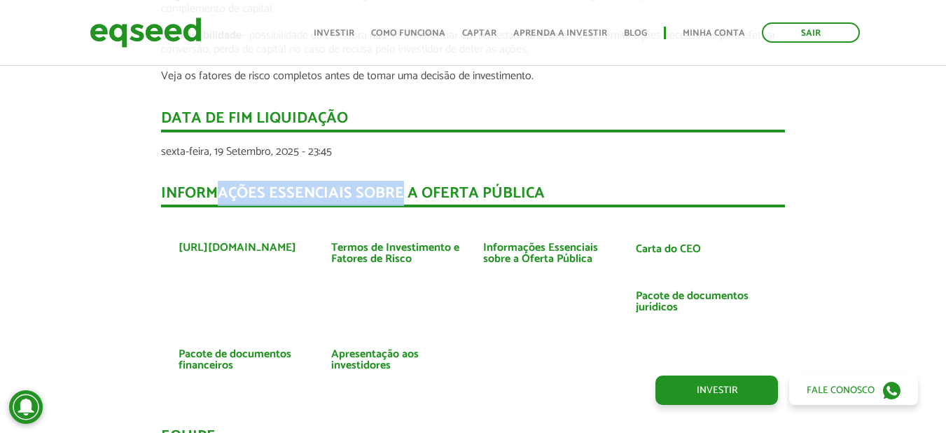
drag, startPoint x: 218, startPoint y: 162, endPoint x: 406, endPoint y: 169, distance: 187.8
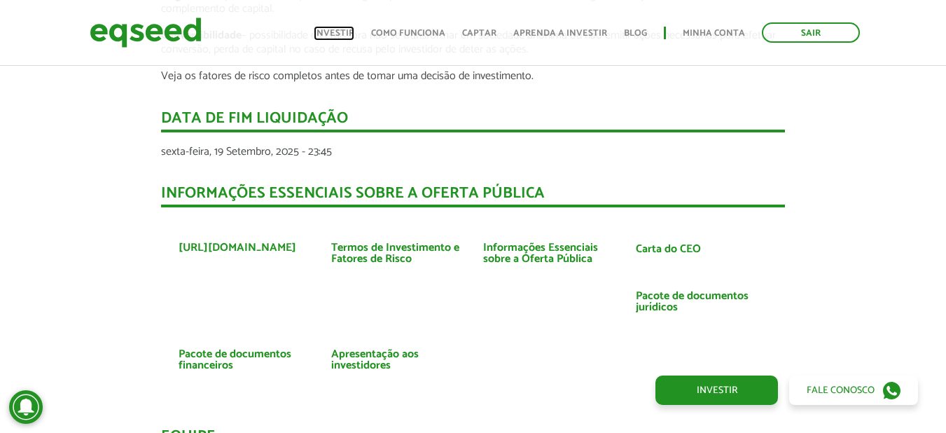
click at [353, 29] on link "Investir" at bounding box center [334, 33] width 41 height 9
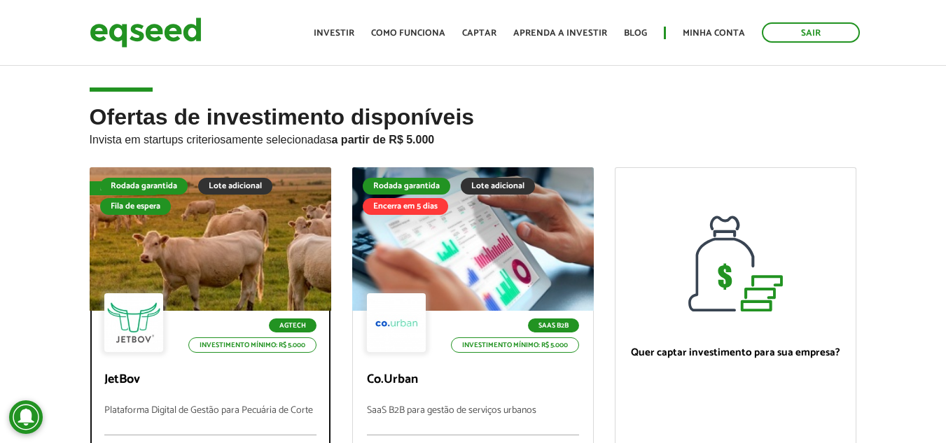
click at [162, 333] on div at bounding box center [133, 322] width 59 height 59
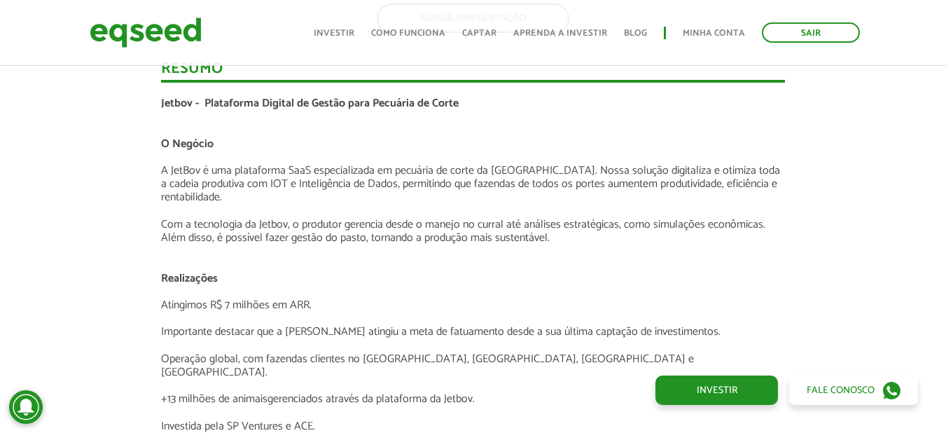
scroll to position [2396, 0]
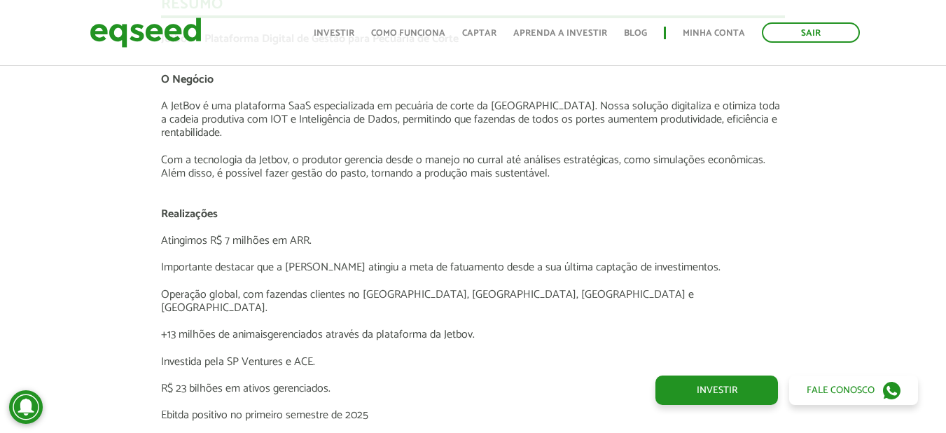
click at [187, 91] on p at bounding box center [473, 92] width 624 height 13
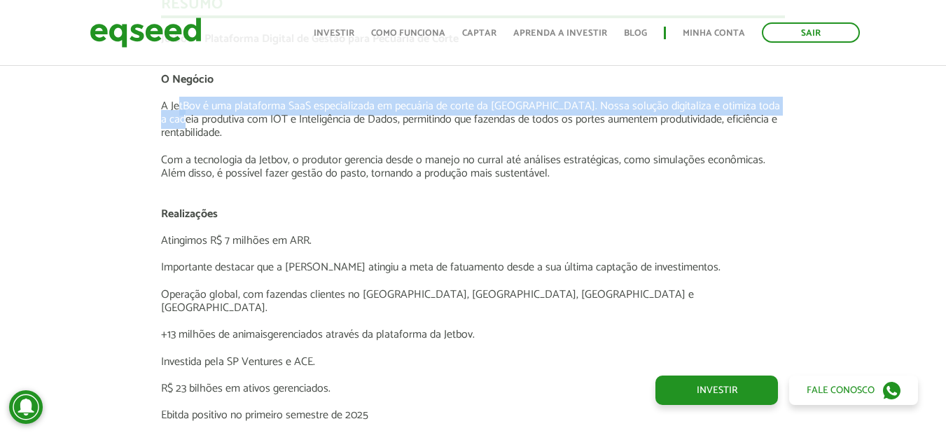
drag, startPoint x: 177, startPoint y: 101, endPoint x: 804, endPoint y: 106, distance: 627.3
click at [804, 106] on div "Novidades Análise da Oferta 1 Lançamento ao vivo | JetBov Apresentação aos inve…" at bounding box center [472, 196] width 967 height 3015
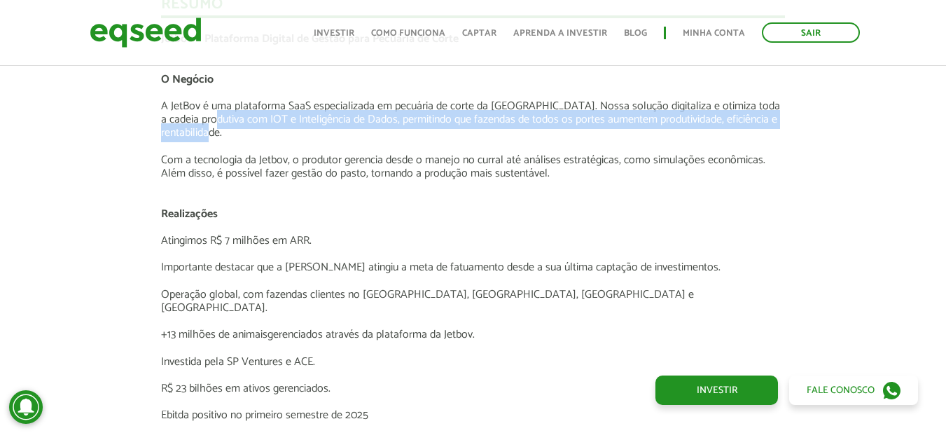
drag, startPoint x: 193, startPoint y: 124, endPoint x: 753, endPoint y: 130, distance: 560.1
click at [753, 130] on p "A JetBov é uma plataforma SaaS especializada em pecuária de corte da [GEOGRAPHI…" at bounding box center [473, 119] width 624 height 41
drag, startPoint x: 228, startPoint y: 243, endPoint x: 341, endPoint y: 244, distance: 112.7
click at [341, 244] on p "Atingimos R$ 7 milhões em ARR." at bounding box center [473, 240] width 624 height 13
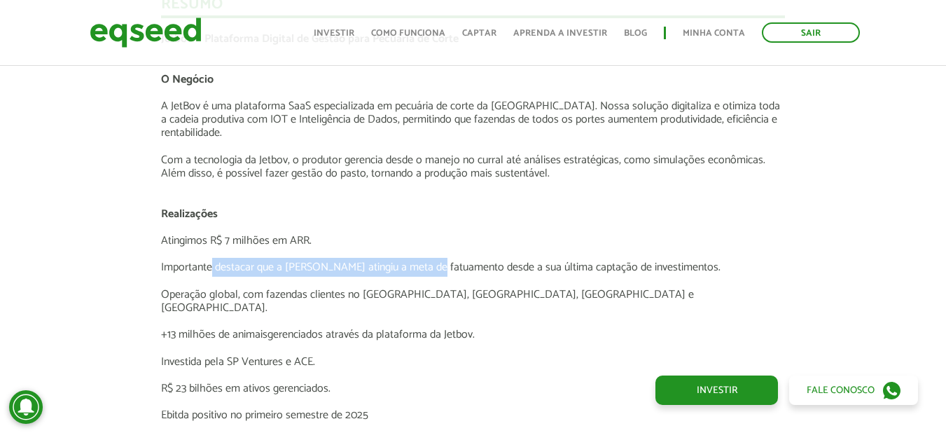
drag, startPoint x: 212, startPoint y: 260, endPoint x: 430, endPoint y: 261, distance: 217.7
click at [430, 261] on p "Importante destacar que a [PERSON_NAME] atingiu a meta de fatuamento desde a su…" at bounding box center [473, 266] width 624 height 13
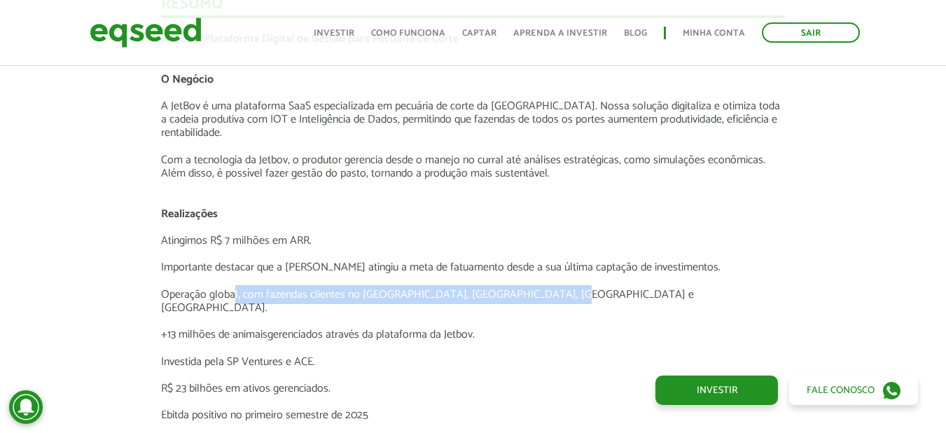
drag, startPoint x: 233, startPoint y: 300, endPoint x: 579, endPoint y: 298, distance: 345.9
click at [579, 298] on p "Operação global, com fazendas clientes no [GEOGRAPHIC_DATA], [GEOGRAPHIC_DATA],…" at bounding box center [473, 301] width 624 height 27
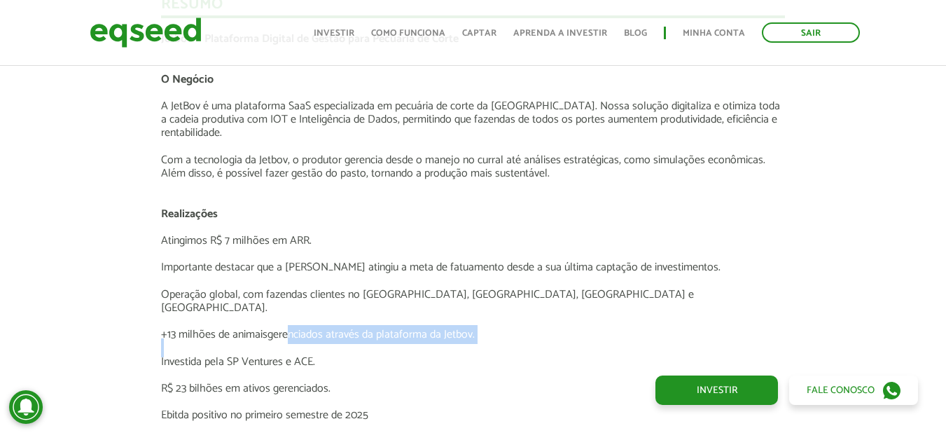
drag, startPoint x: 286, startPoint y: 328, endPoint x: 499, endPoint y: 330, distance: 213.5
click at [499, 341] on p at bounding box center [473, 347] width 624 height 13
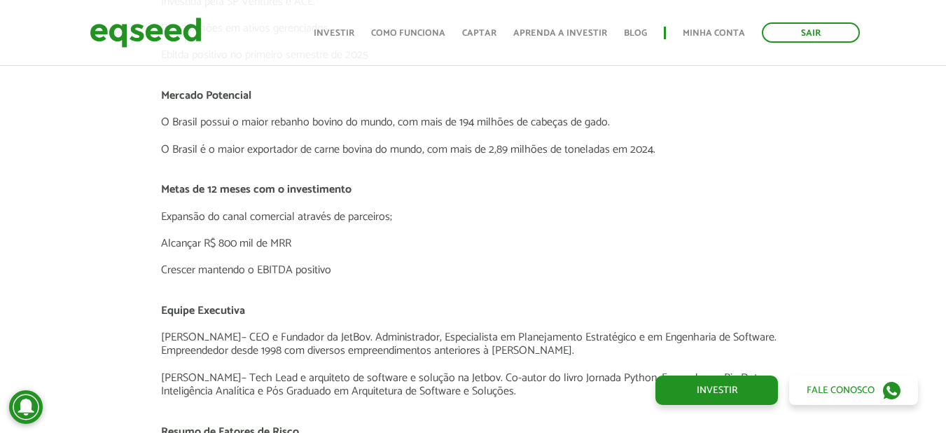
scroll to position [2788, 0]
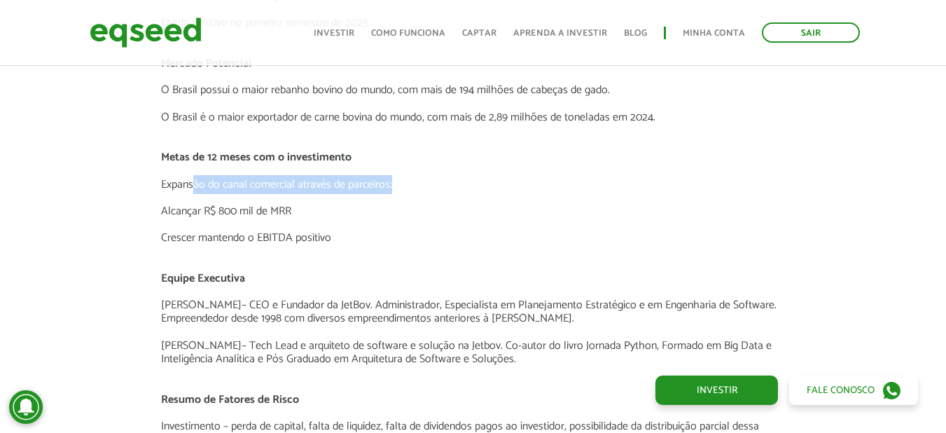
drag, startPoint x: 193, startPoint y: 172, endPoint x: 402, endPoint y: 167, distance: 209.4
click at [402, 178] on p "Expansão do canal comercial através de parceiros;" at bounding box center [473, 184] width 624 height 13
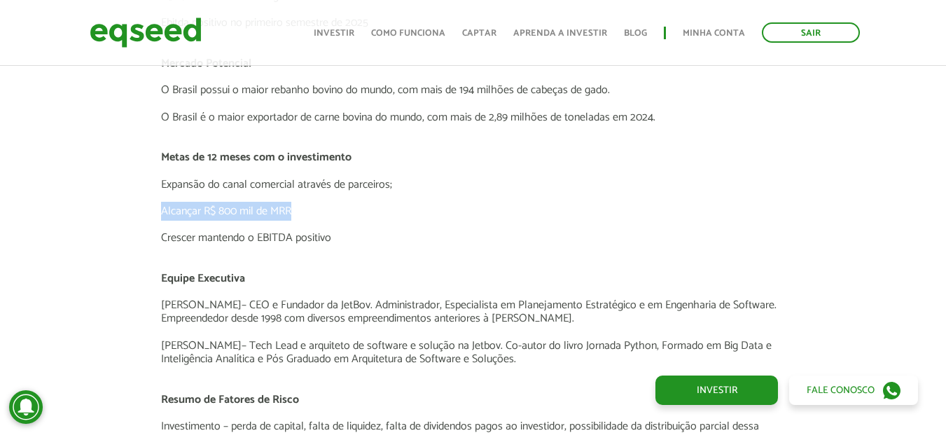
drag, startPoint x: 186, startPoint y: 186, endPoint x: 382, endPoint y: 199, distance: 195.7
click at [382, 199] on div "Jetbov - Plataforma Digital de Gestão para Pecuária de Corte O Negócio A JetBov…" at bounding box center [473, 76] width 624 height 873
click at [382, 204] on p "Alcançar R$ 800 mil de MRR" at bounding box center [473, 210] width 624 height 13
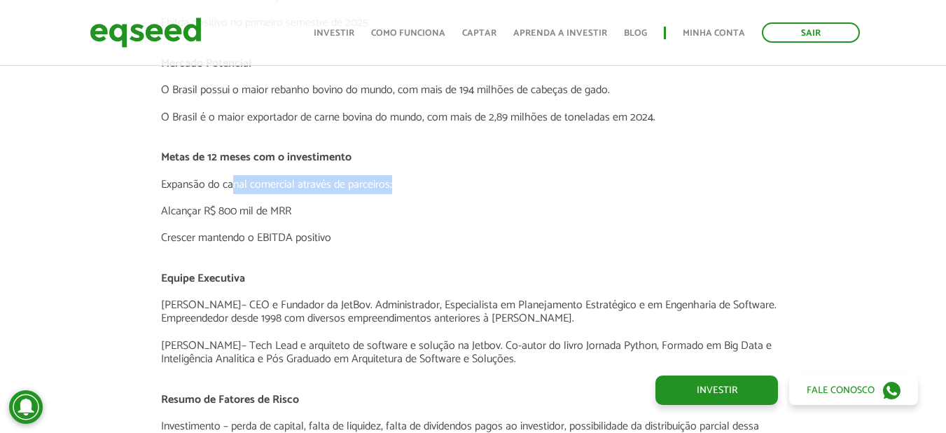
drag, startPoint x: 233, startPoint y: 166, endPoint x: 408, endPoint y: 164, distance: 175.0
click at [408, 178] on p "Expansão do canal comercial através de parceiros;" at bounding box center [473, 184] width 624 height 13
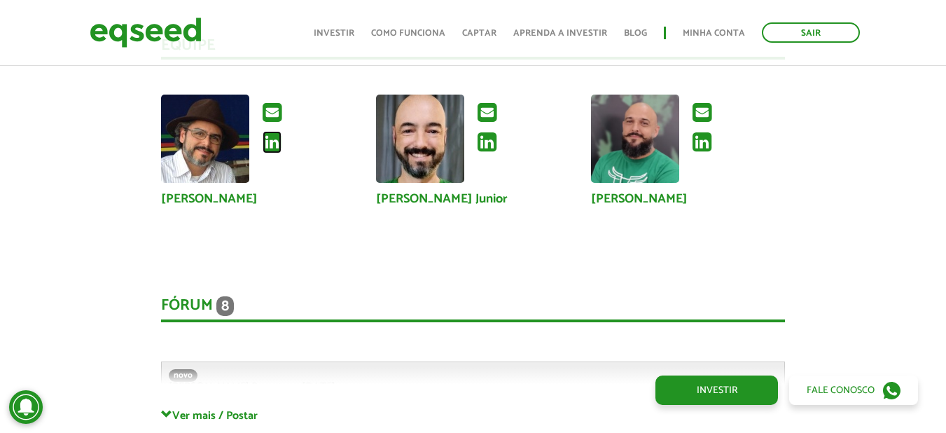
scroll to position [3521, 0]
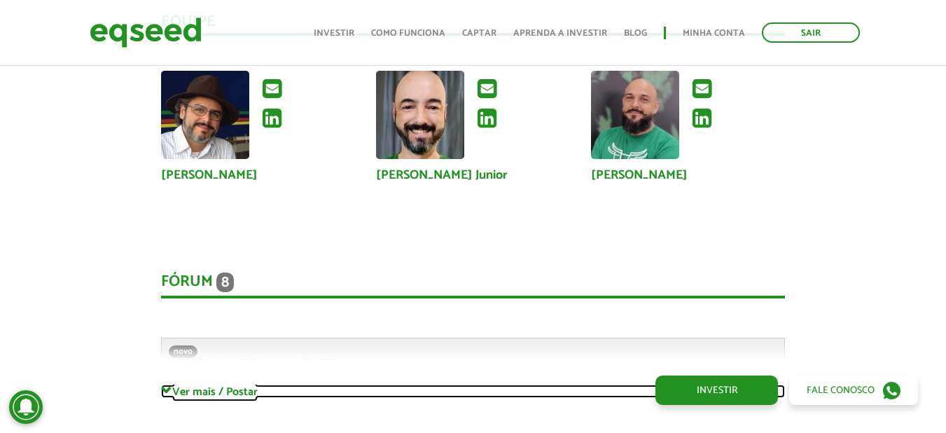
click at [207, 384] on link "Ver mais / Postar" at bounding box center [473, 390] width 624 height 13
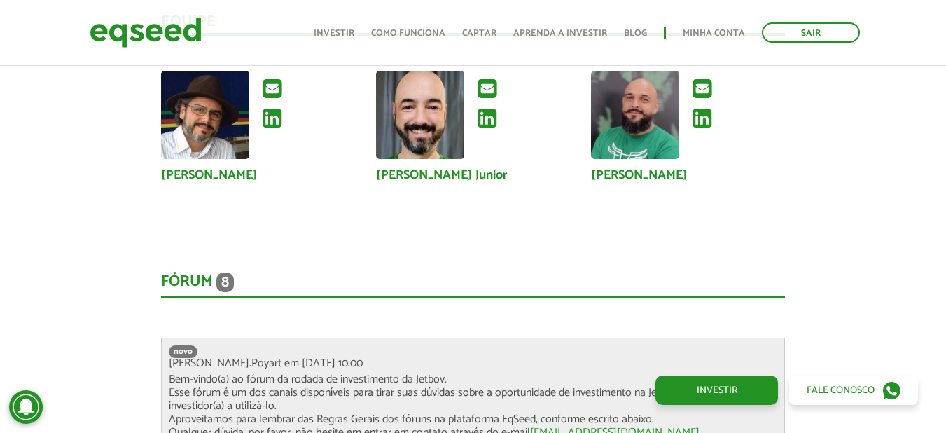
drag, startPoint x: 231, startPoint y: 357, endPoint x: 518, endPoint y: 392, distance: 289.2
click at [518, 392] on p "Bem-vindo(a) ao fórum da rodada de investimento da Jetbov. Esse fórum é um dos …" at bounding box center [473, 426] width 608 height 108
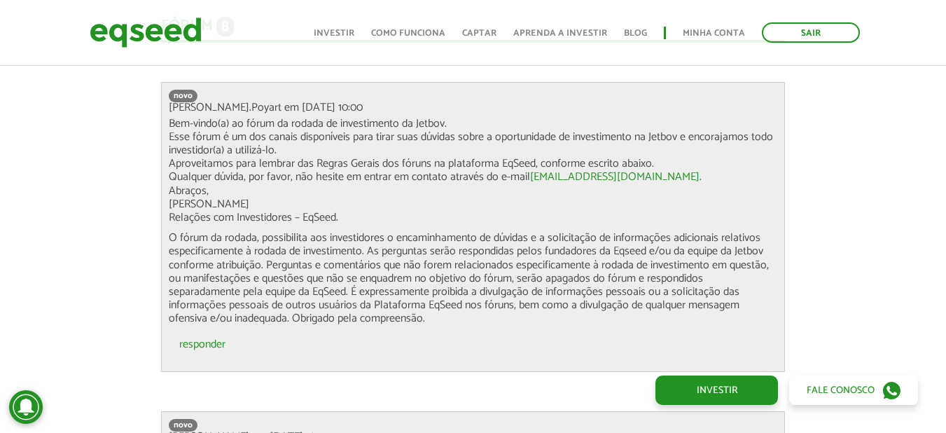
scroll to position [3815, 0]
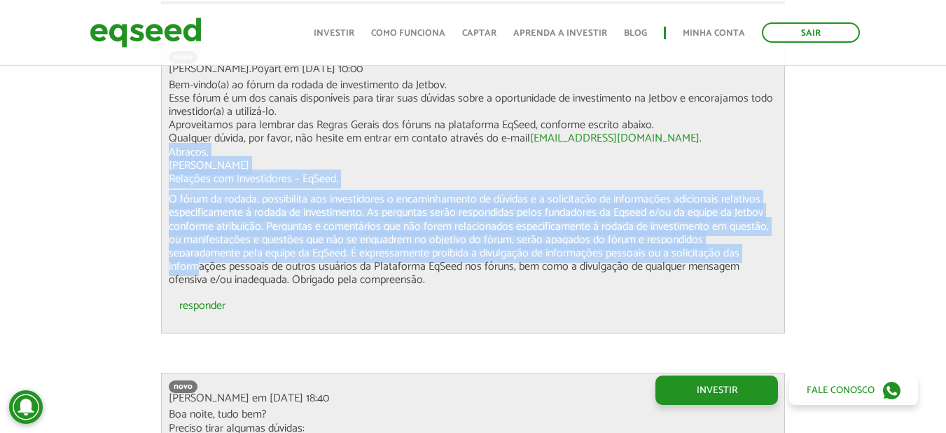
drag, startPoint x: 491, startPoint y: 140, endPoint x: 697, endPoint y: 243, distance: 229.5
click at [697, 243] on div "Bem-vindo(a) ao fórum da rodada de investimento da Jetbov. Esse fórum é um dos …" at bounding box center [473, 182] width 608 height 209
click at [697, 243] on p "O fórum da rodada, possibilita aos investidores o encaminhamento de dúvidas e a…" at bounding box center [473, 240] width 608 height 94
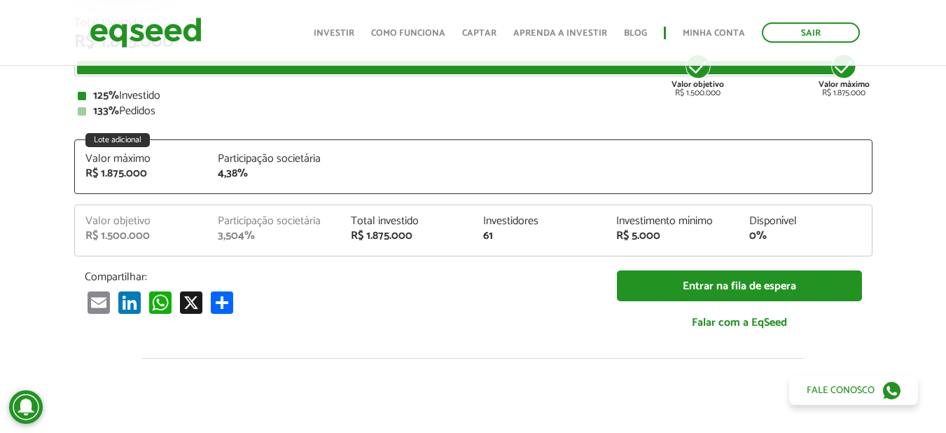
scroll to position [209, 0]
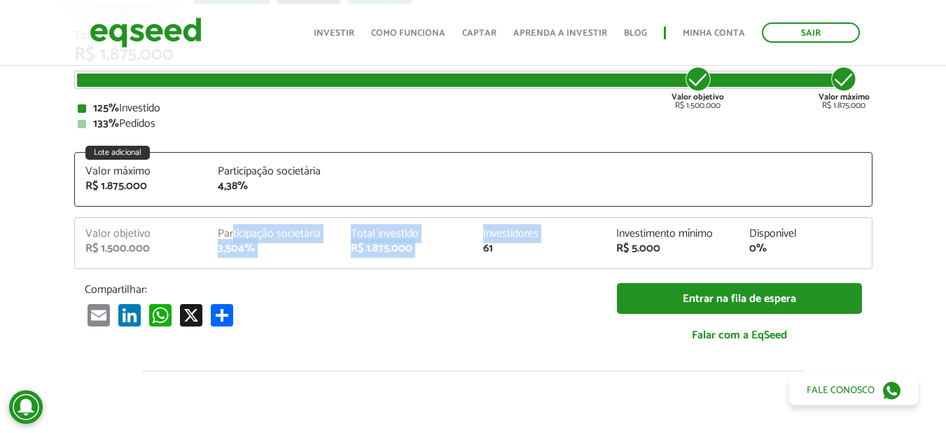
drag, startPoint x: 232, startPoint y: 232, endPoint x: 480, endPoint y: 252, distance: 249.3
click at [480, 252] on div "Valor objetivo R$ 1.500.000 Participação societária 3,504% Total investido R$ 1…" at bounding box center [473, 248] width 797 height 40
click at [480, 252] on div "Investidores 61" at bounding box center [539, 241] width 133 height 26
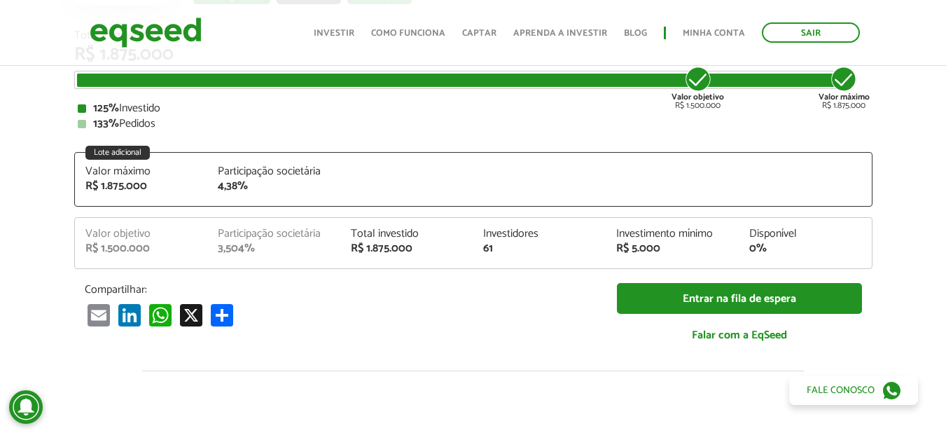
drag, startPoint x: 76, startPoint y: 209, endPoint x: 307, endPoint y: 205, distance: 231.8
click at [307, 205] on div "Total Investido R$ 1.875.000 Valor objetivo R$ 1.500.000 Valor máximo R$ 1.875.…" at bounding box center [473, 193] width 798 height 327
click at [307, 205] on div "Valor máximo R$ 1.875.000 Participação societária 4,38%" at bounding box center [473, 186] width 797 height 40
